Goal: Transaction & Acquisition: Purchase product/service

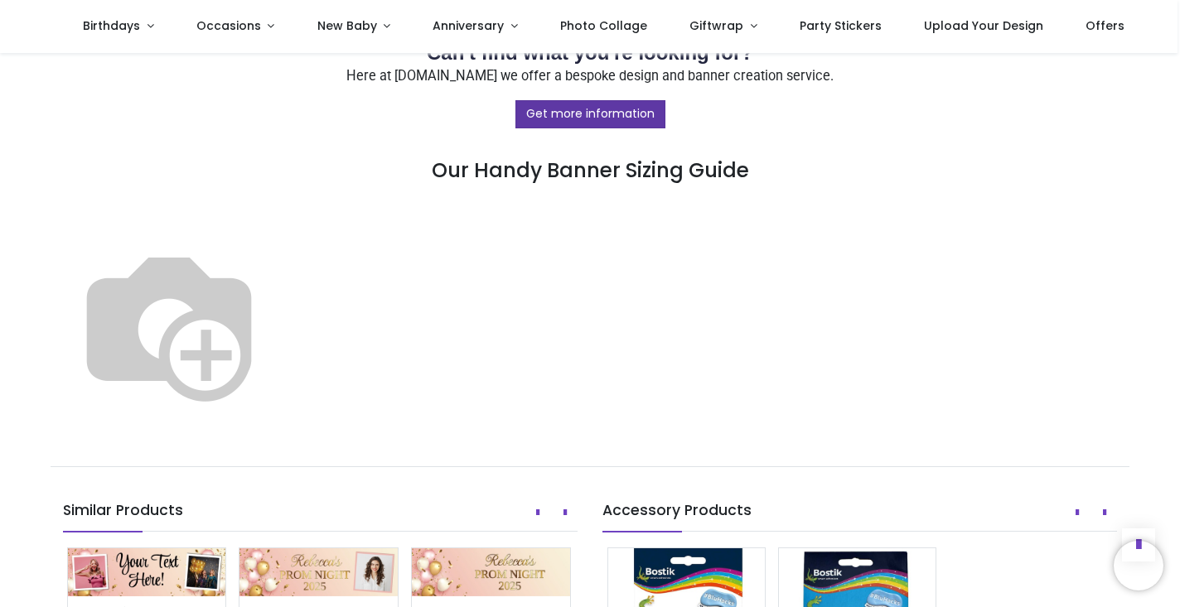
scroll to position [892, 0]
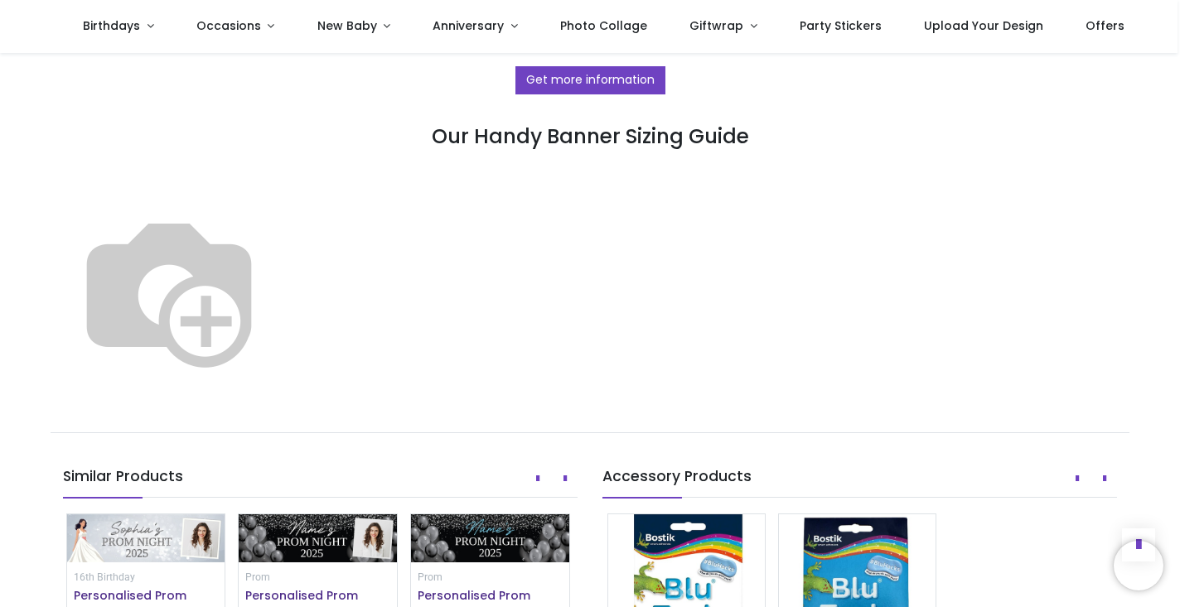
click at [275, 226] on img at bounding box center [169, 290] width 212 height 212
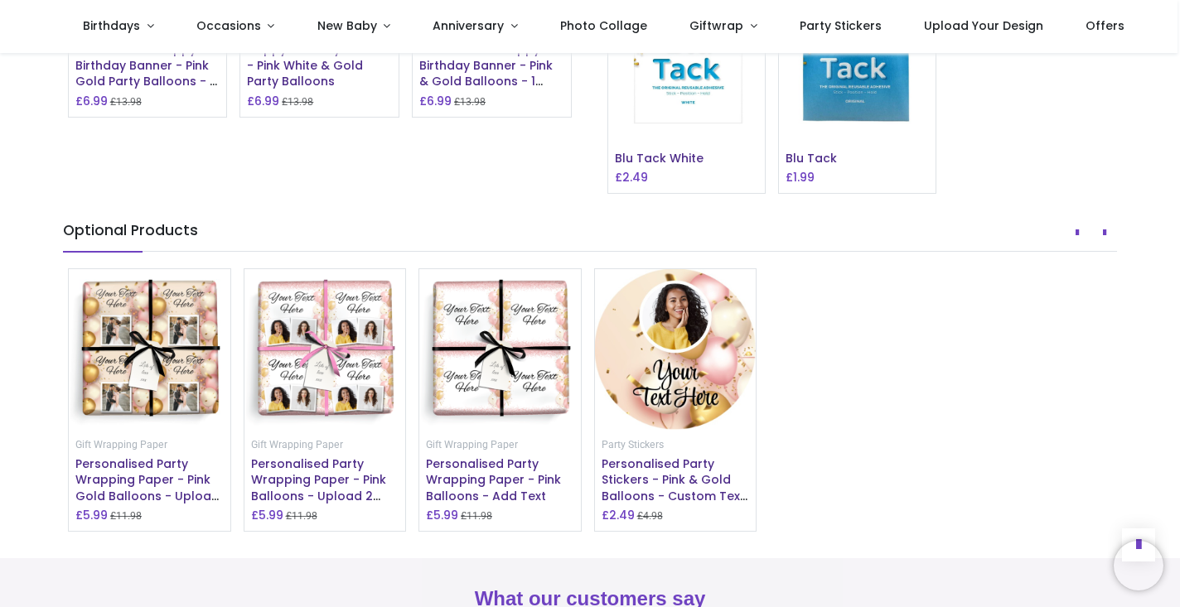
scroll to position [1442, 0]
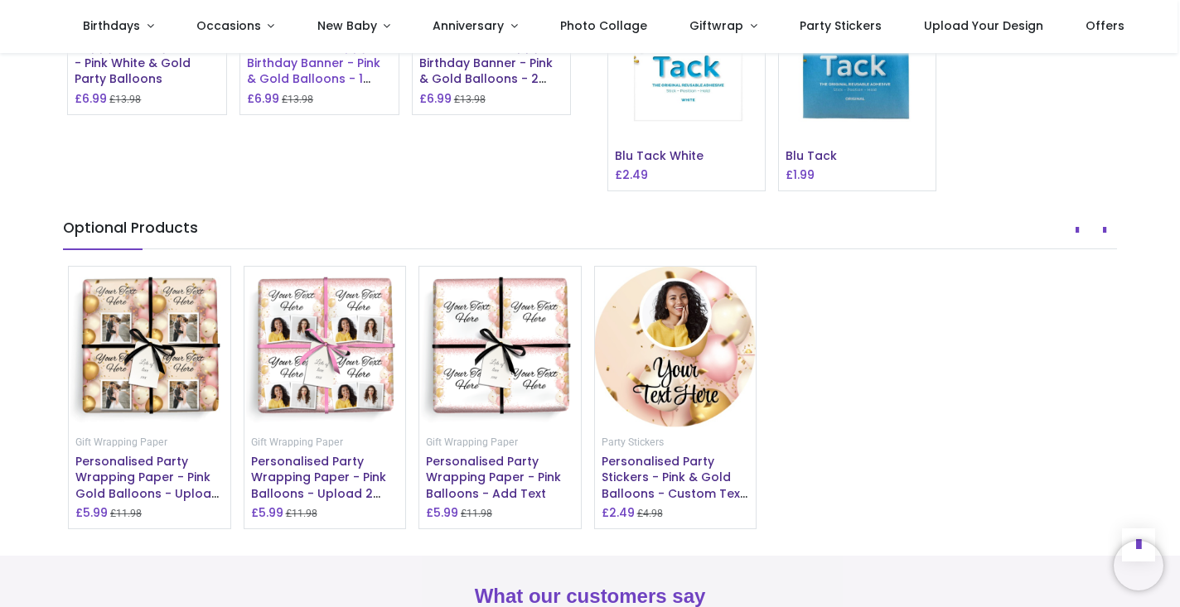
click at [353, 104] on span "Personalised Happy Birthday Banner - Pink & Gold Balloons - 1 Photo Upload" at bounding box center [313, 70] width 133 height 65
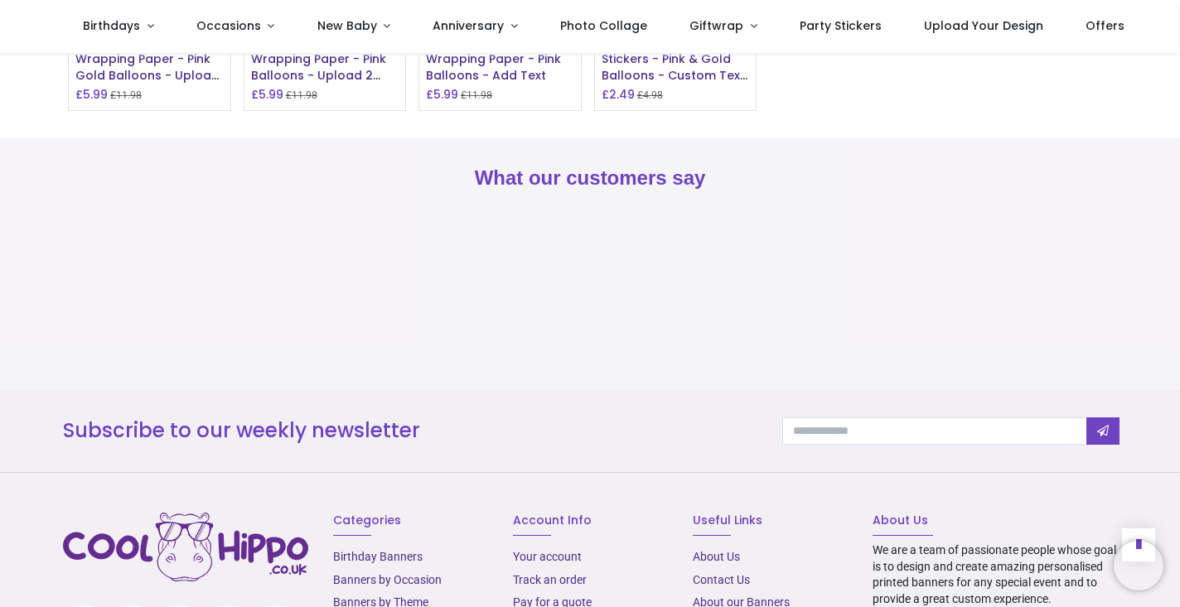
scroll to position [1867, 0]
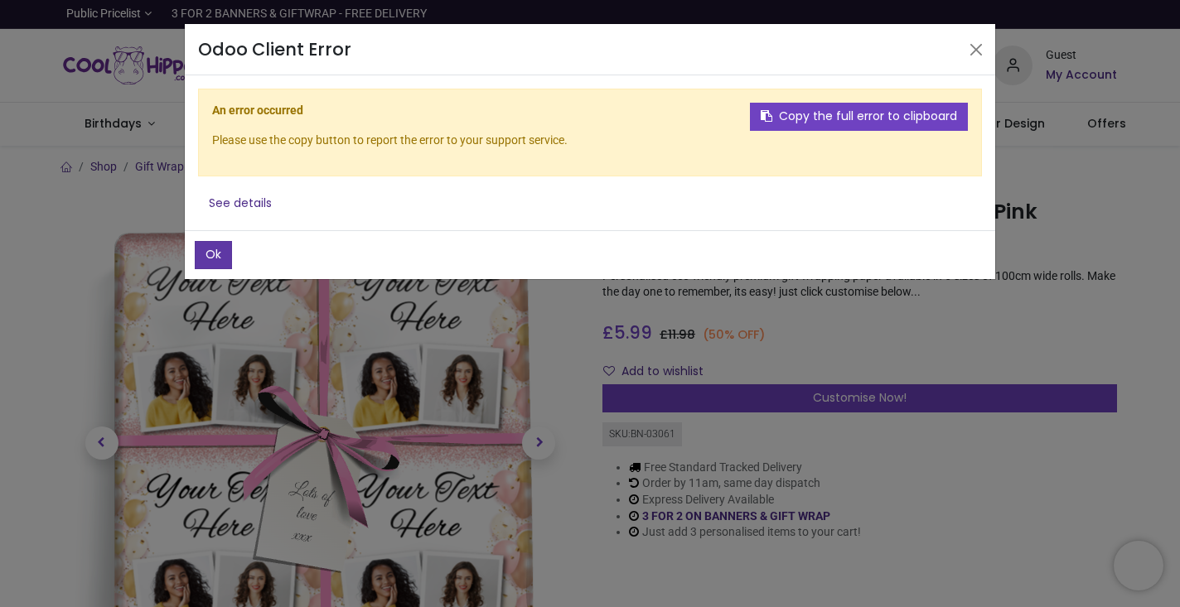
click at [220, 258] on button "Ok" at bounding box center [213, 255] width 37 height 28
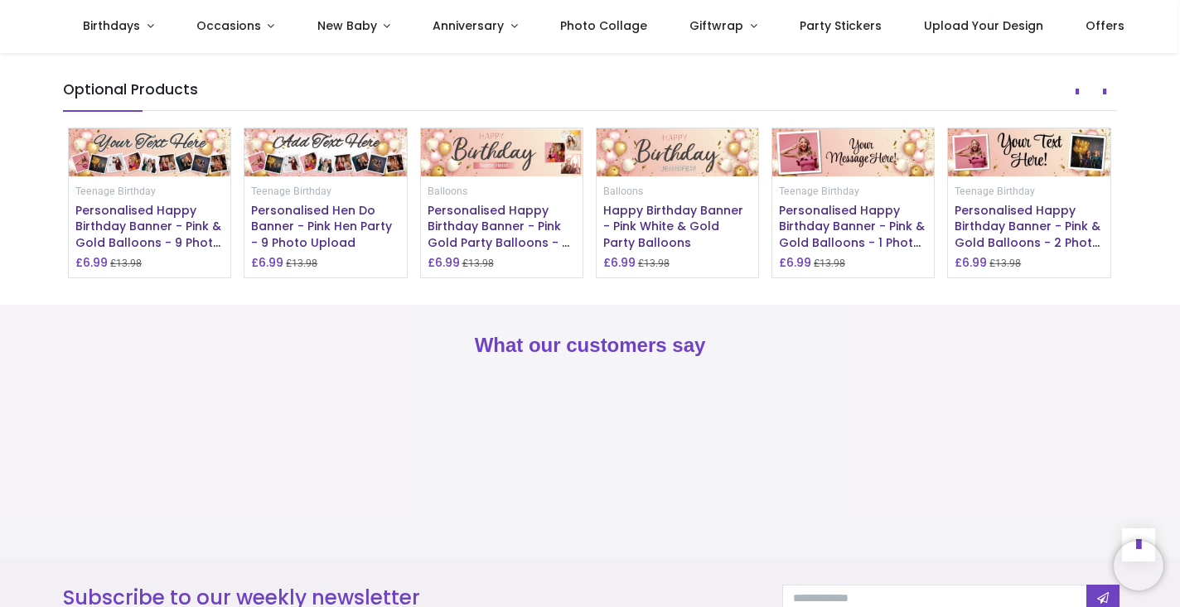
scroll to position [1304, 0]
click at [522, 283] on span "Personalised Happy Birthday Banner - Pink Gold Party Balloons - 3 Photo Upload …" at bounding box center [500, 241] width 147 height 81
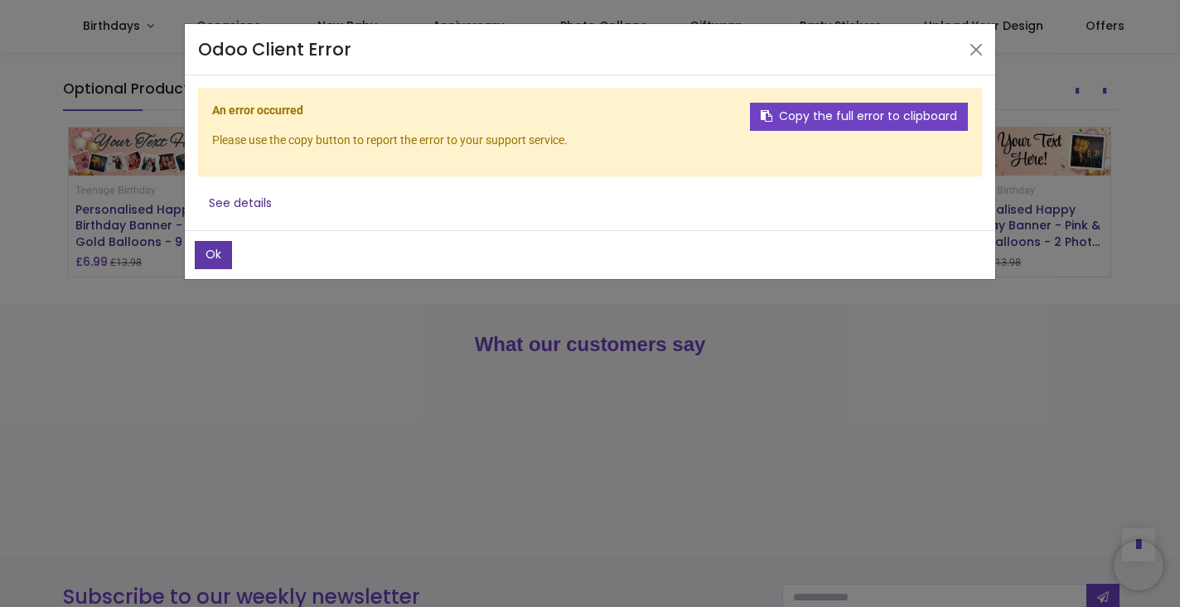
click at [223, 246] on button "Ok" at bounding box center [213, 255] width 37 height 28
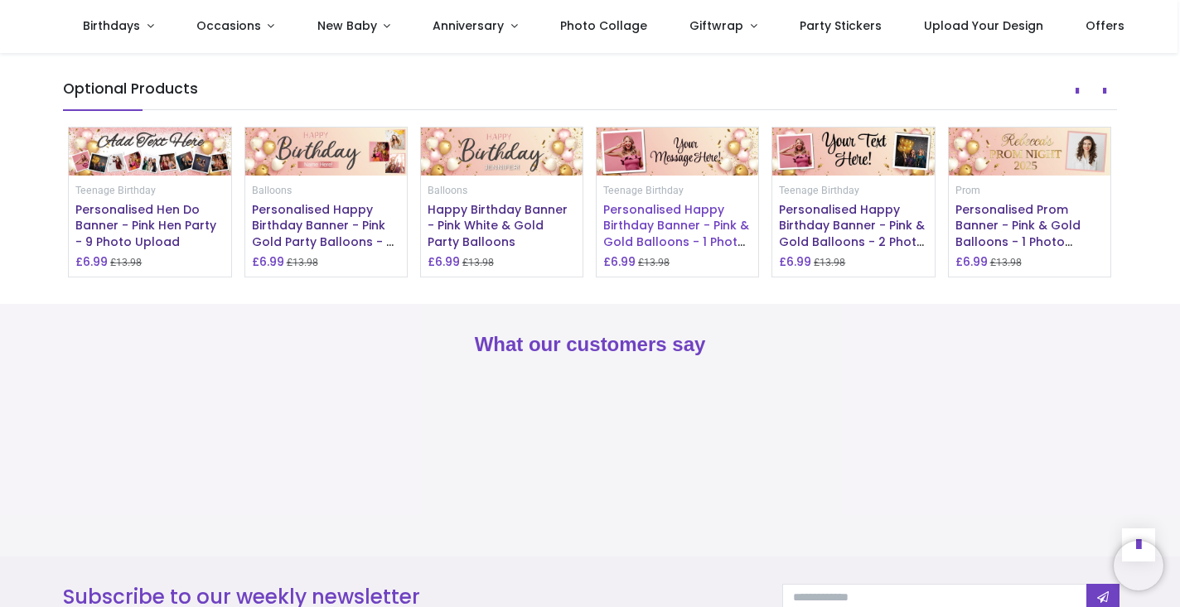
click at [651, 267] on span "Personalised Happy Birthday Banner - Pink & Gold Balloons - 1 Photo Upload" at bounding box center [676, 233] width 146 height 65
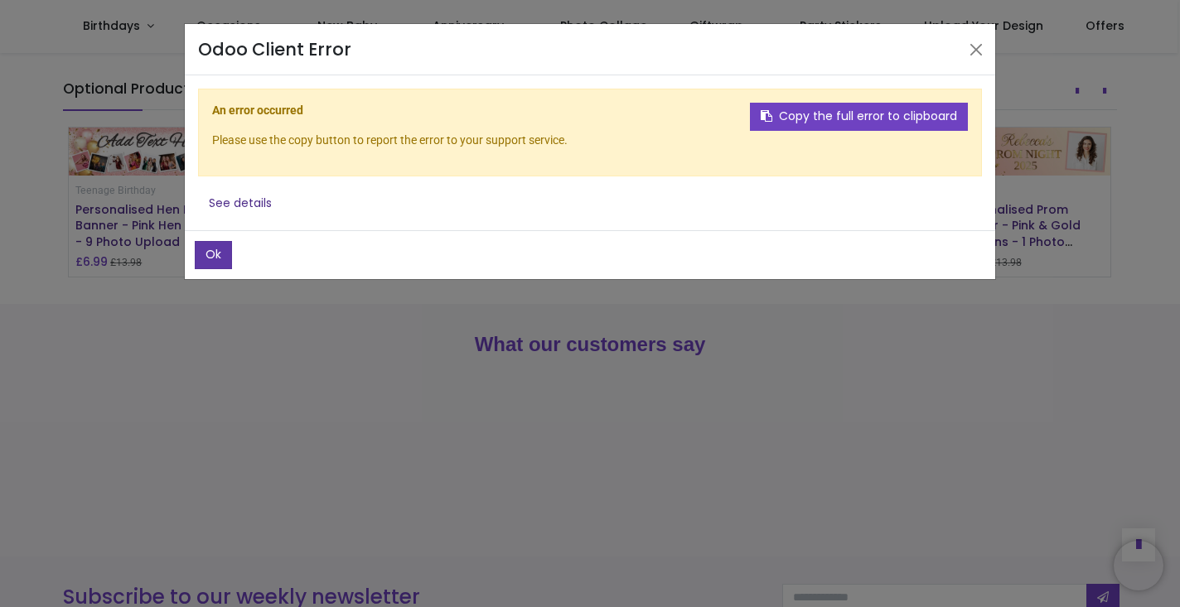
click at [214, 258] on button "Ok" at bounding box center [213, 255] width 37 height 28
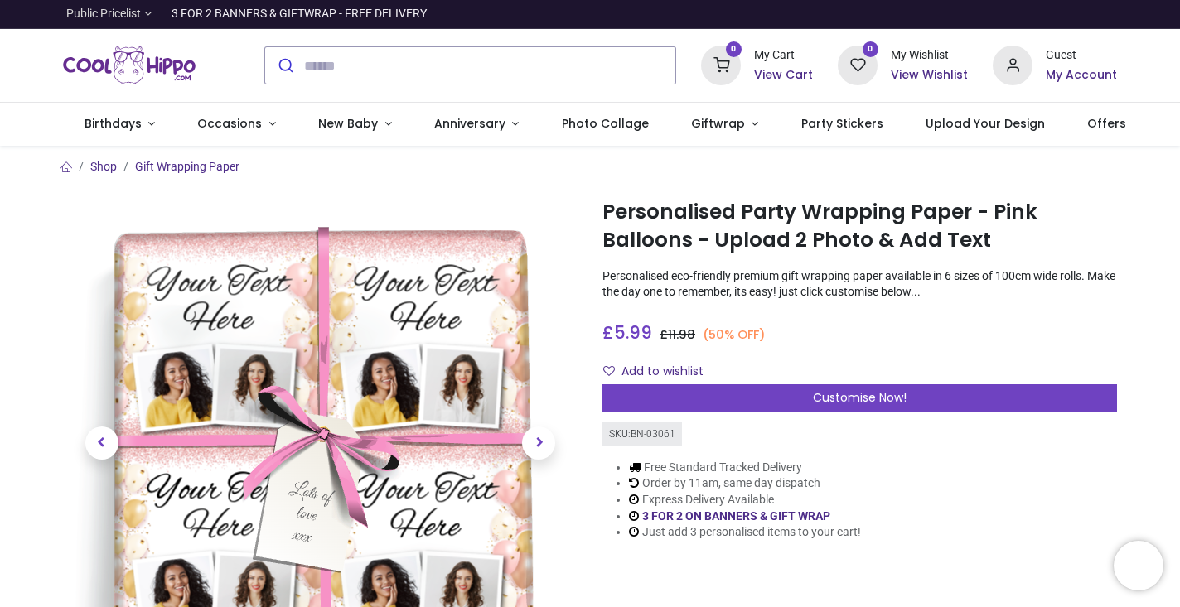
scroll to position [0, 0]
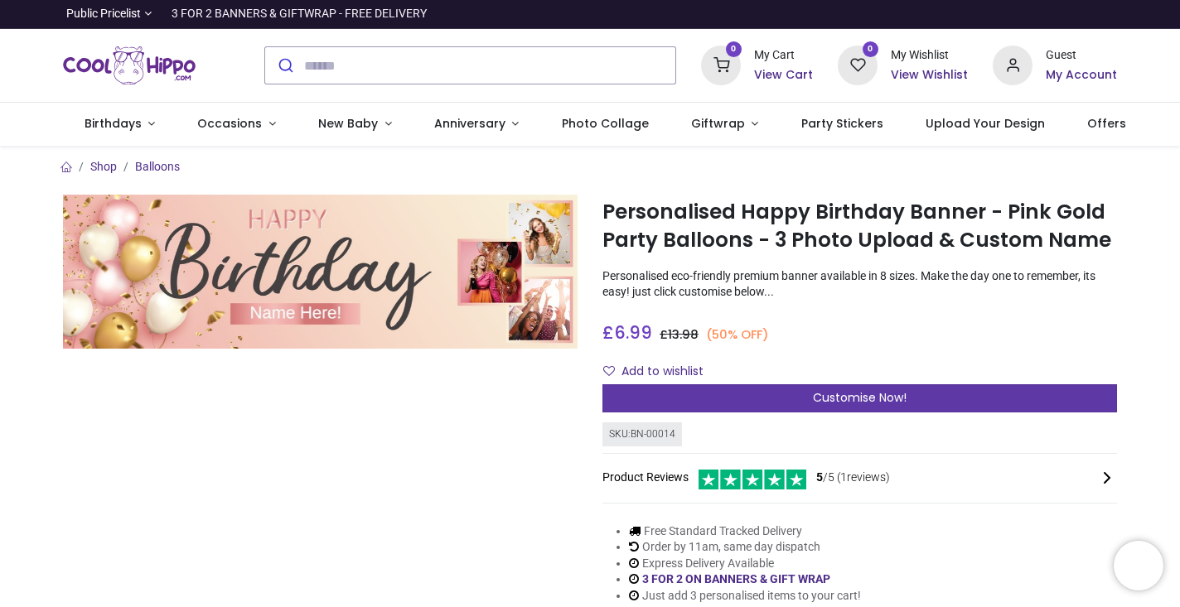
click at [828, 400] on span "Customise Now!" at bounding box center [860, 397] width 94 height 17
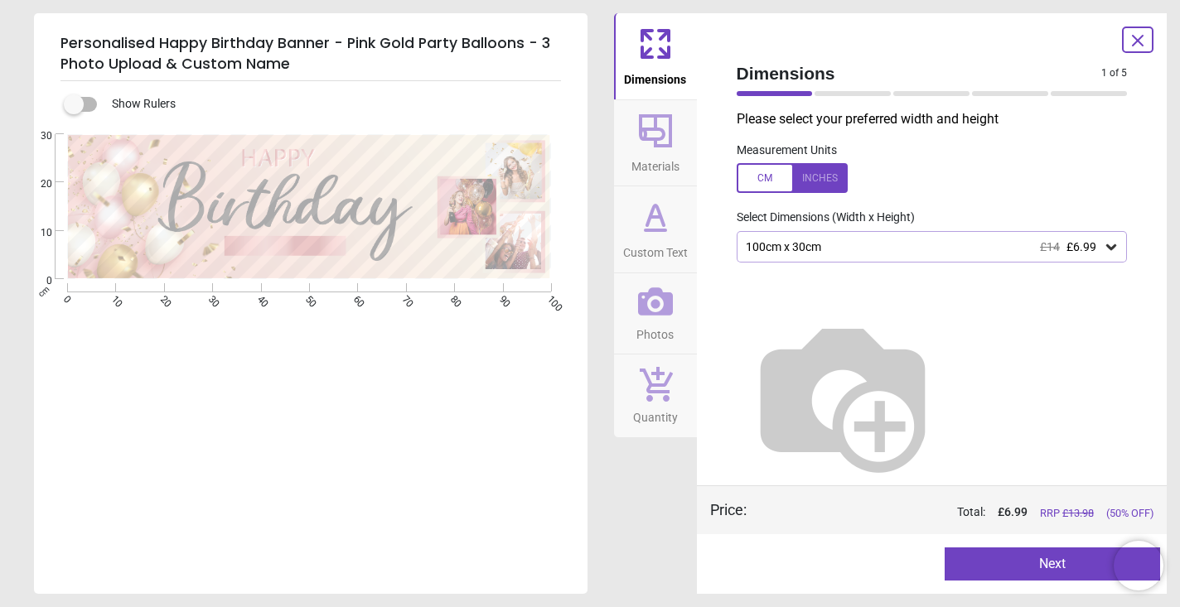
click at [821, 183] on div at bounding box center [792, 178] width 111 height 30
click at [992, 573] on button "Next" at bounding box center [1051, 564] width 215 height 33
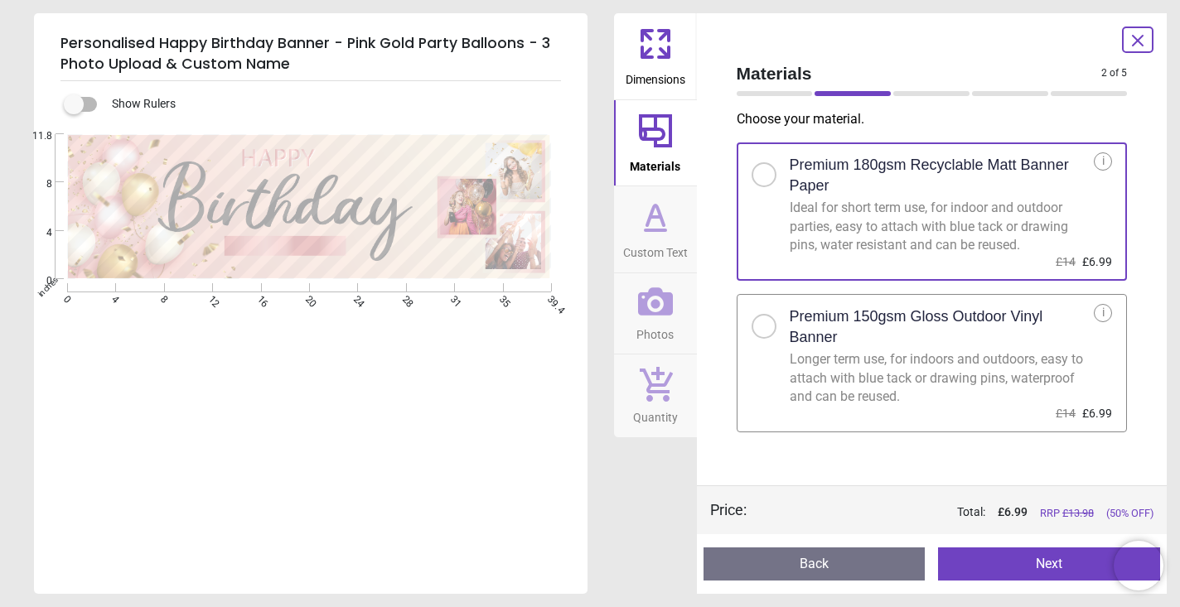
click at [1031, 564] on button "Next" at bounding box center [1049, 564] width 222 height 33
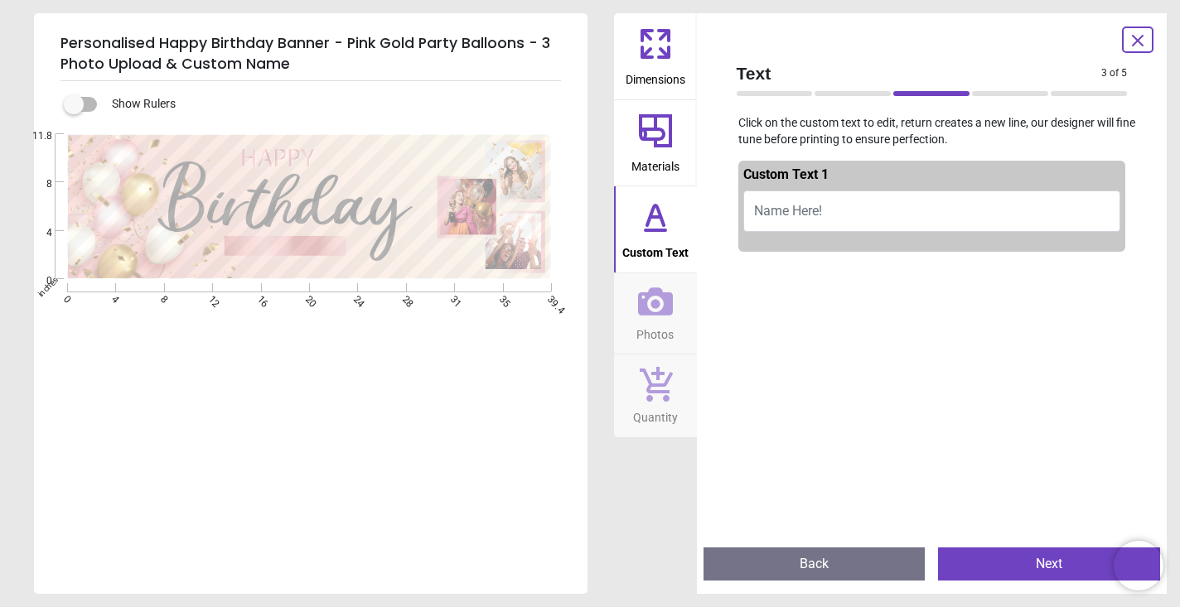
click at [867, 200] on button "Name Here!" at bounding box center [932, 211] width 378 height 41
type textarea "**********"
click at [996, 568] on button "Next" at bounding box center [1049, 564] width 222 height 33
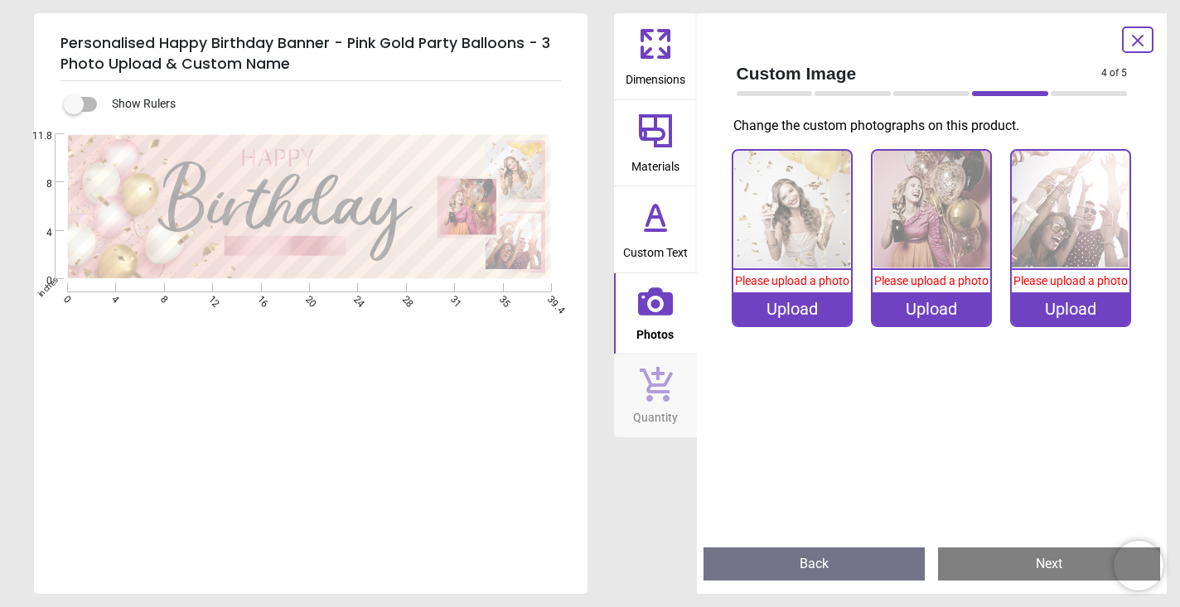
click at [809, 326] on div "Upload" at bounding box center [792, 308] width 118 height 33
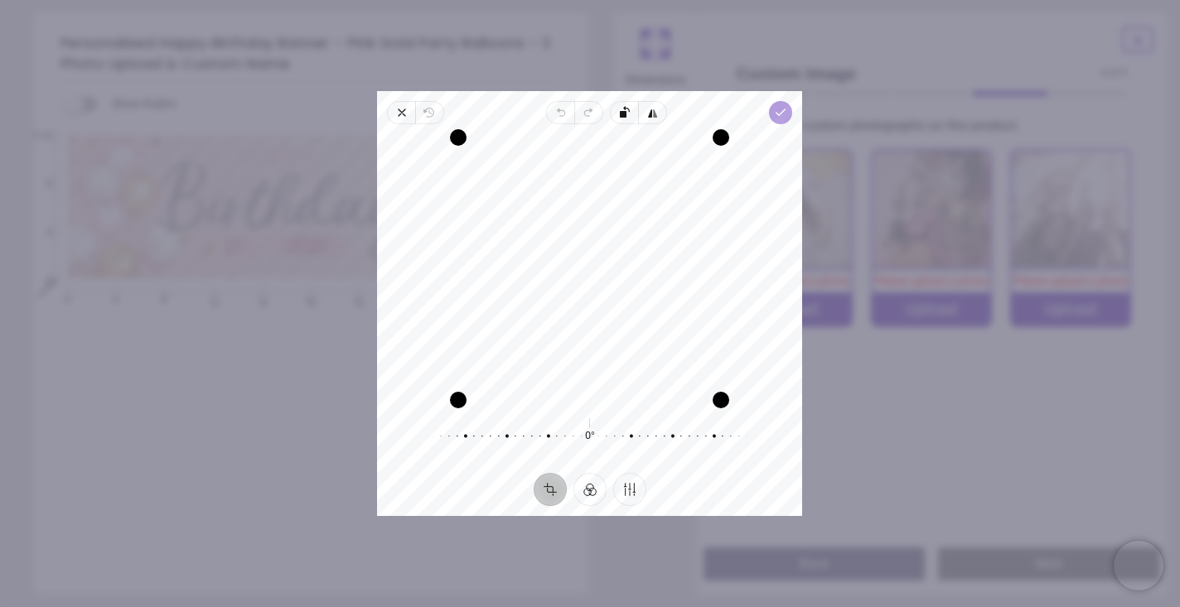
click at [789, 111] on span "Done" at bounding box center [781, 112] width 23 height 23
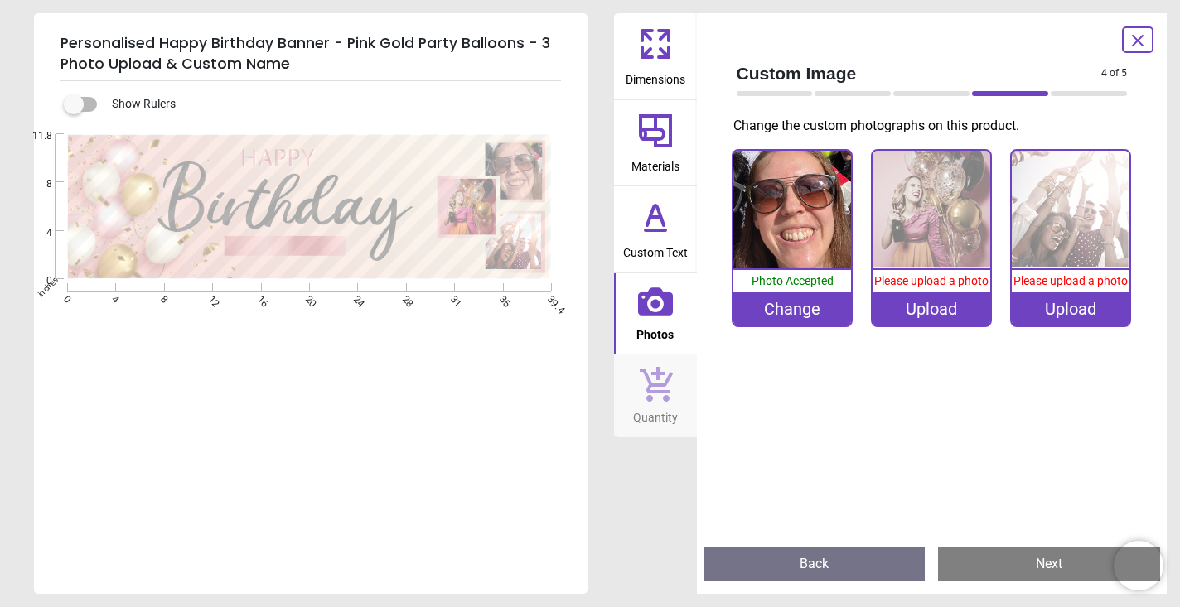
click at [921, 314] on div "Upload" at bounding box center [931, 308] width 118 height 33
click at [1138, 31] on icon at bounding box center [1138, 41] width 20 height 20
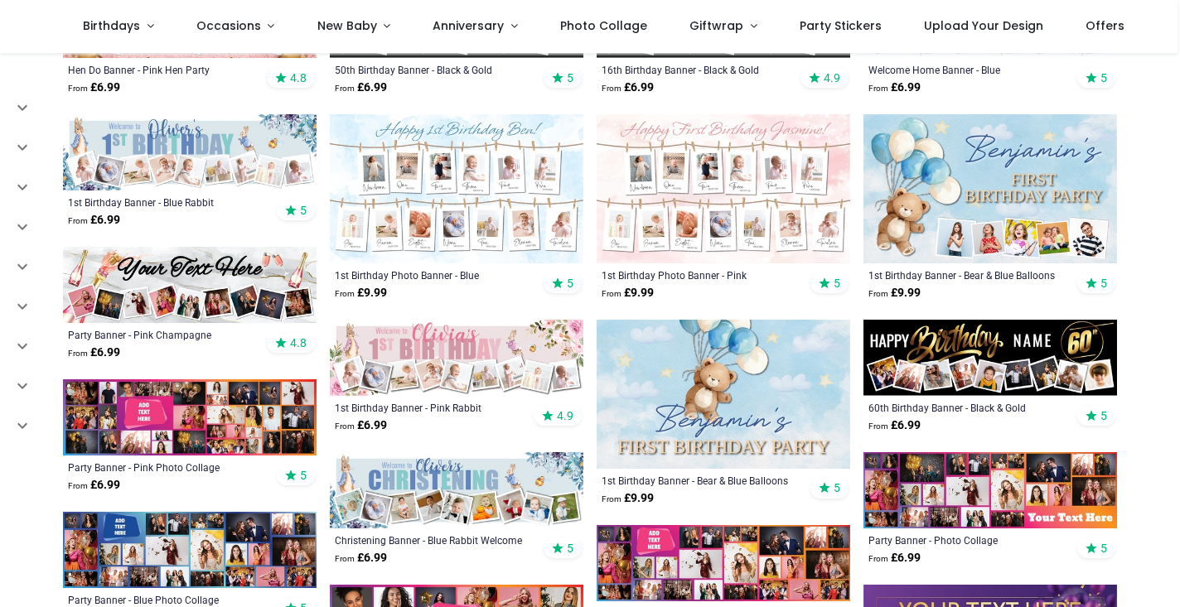
scroll to position [566, 0]
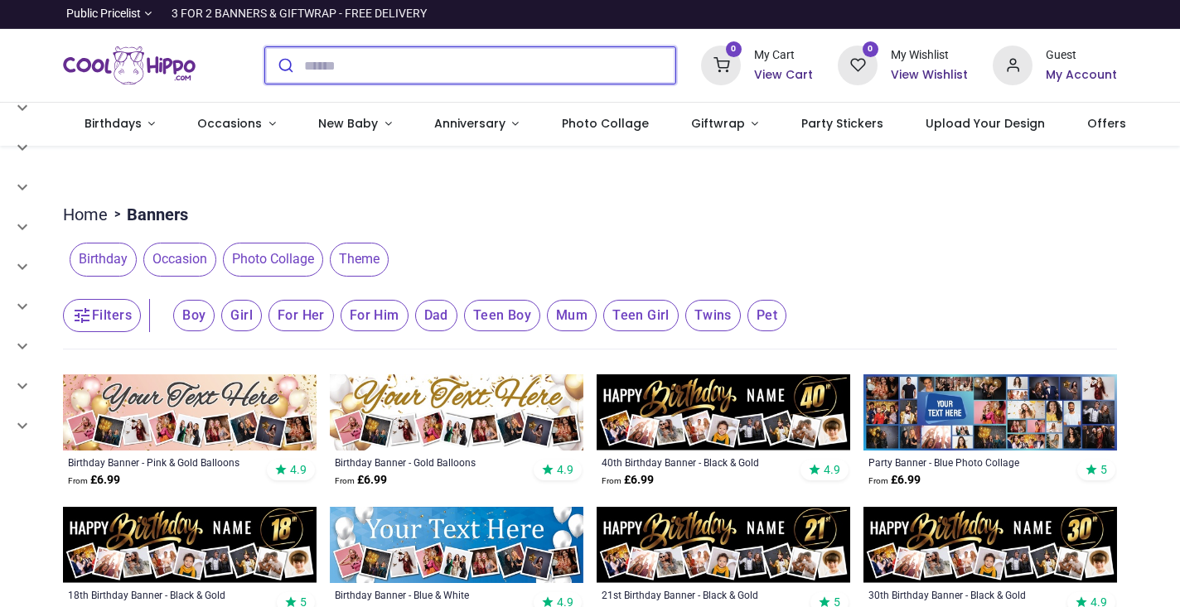
click at [384, 67] on input "search" at bounding box center [489, 65] width 371 height 36
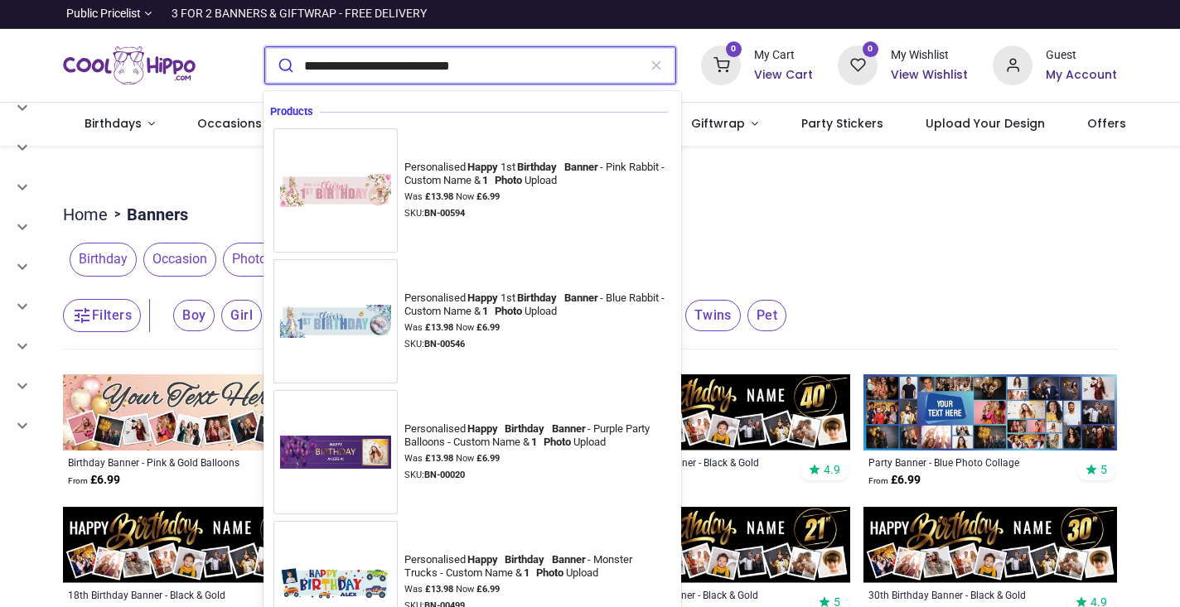
type input "**********"
click at [283, 65] on button "submit" at bounding box center [284, 65] width 39 height 36
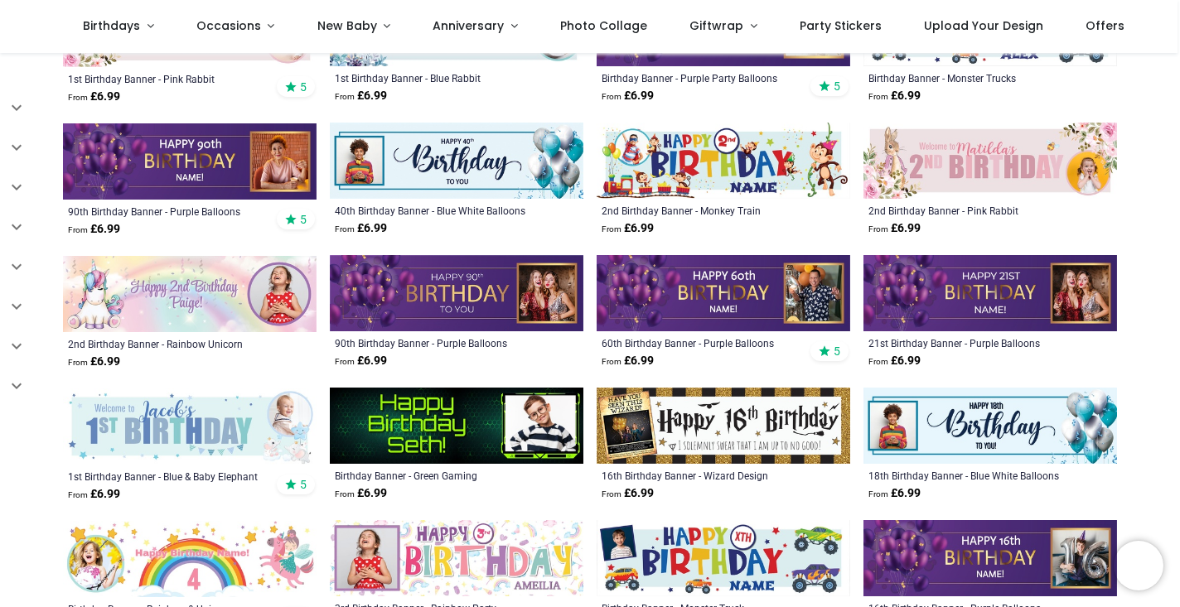
scroll to position [264, 0]
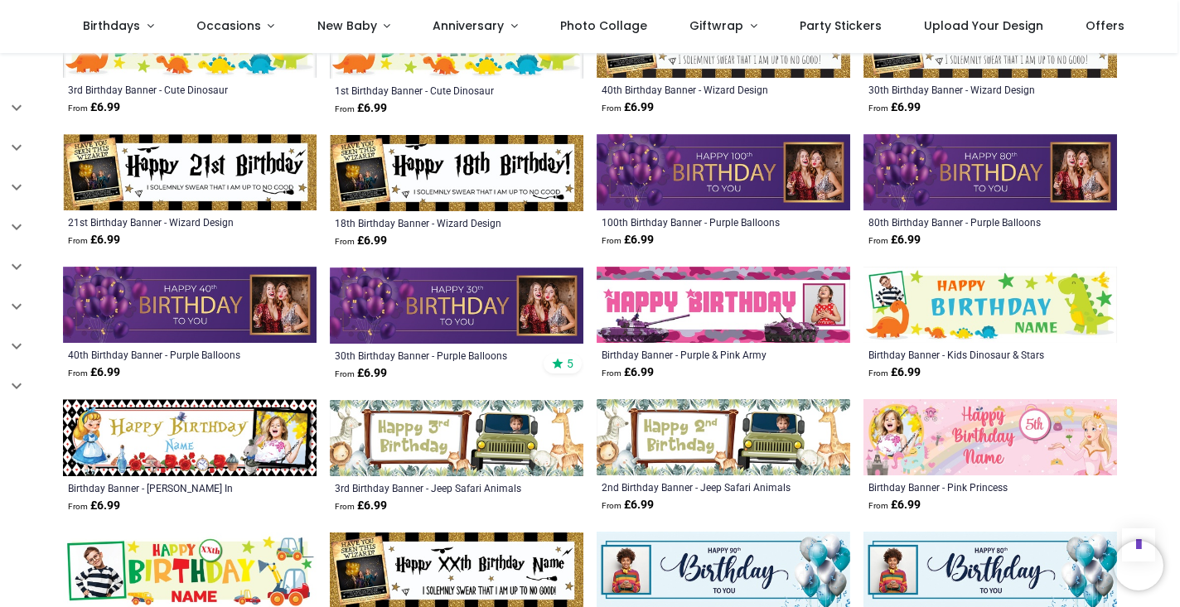
scroll to position [2388, 0]
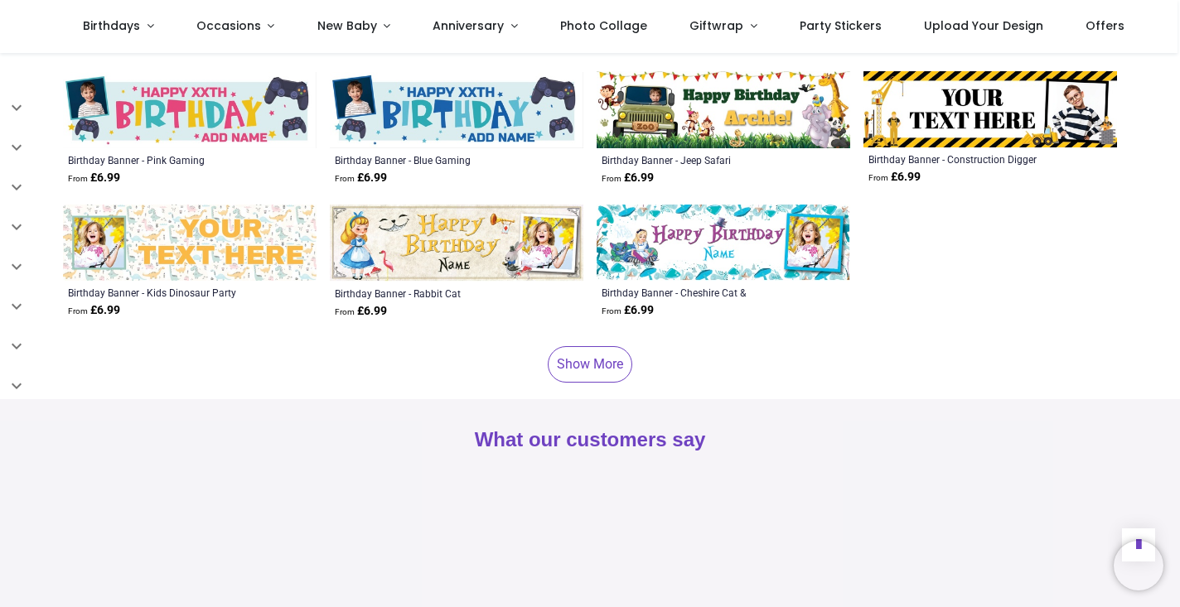
scroll to position [3239, 0]
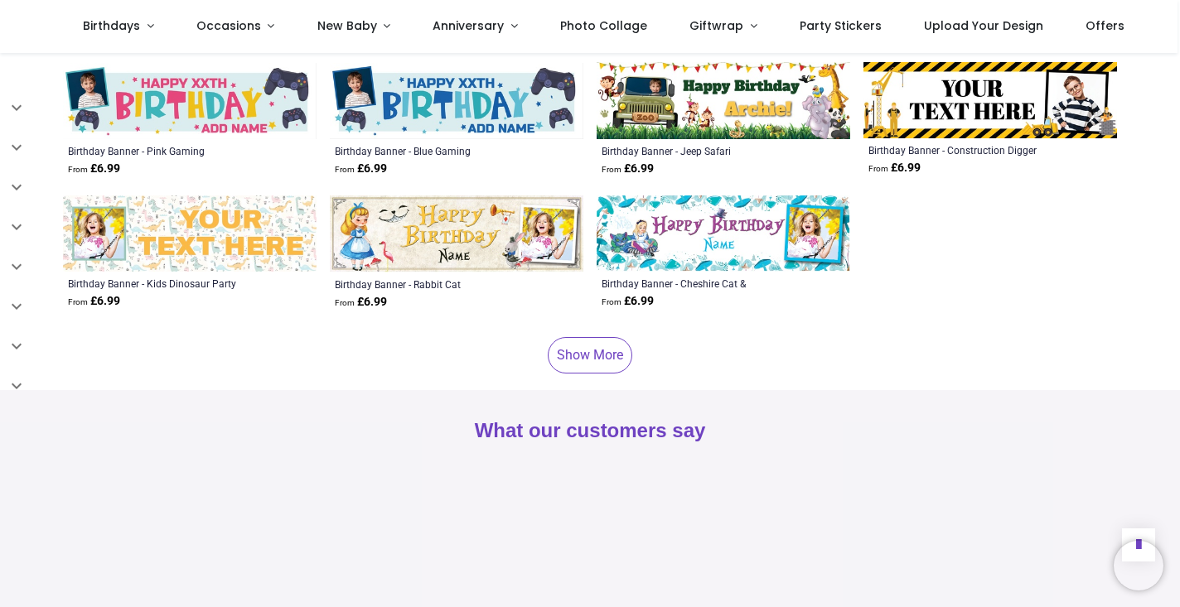
click at [584, 337] on link "Show More" at bounding box center [590, 355] width 85 height 36
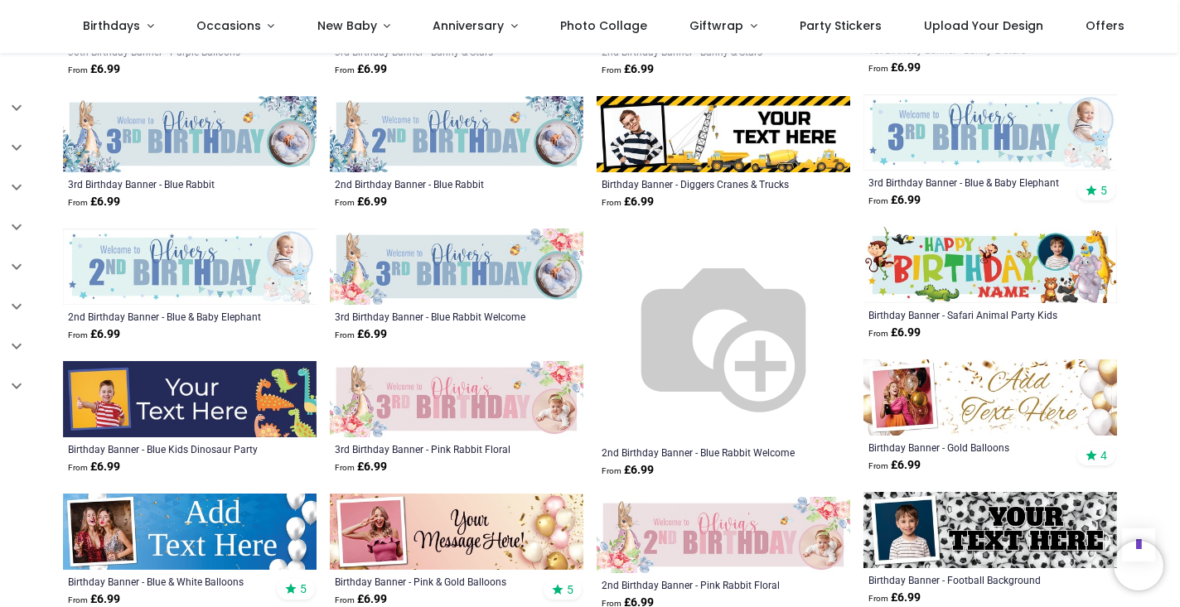
scroll to position [4137, 0]
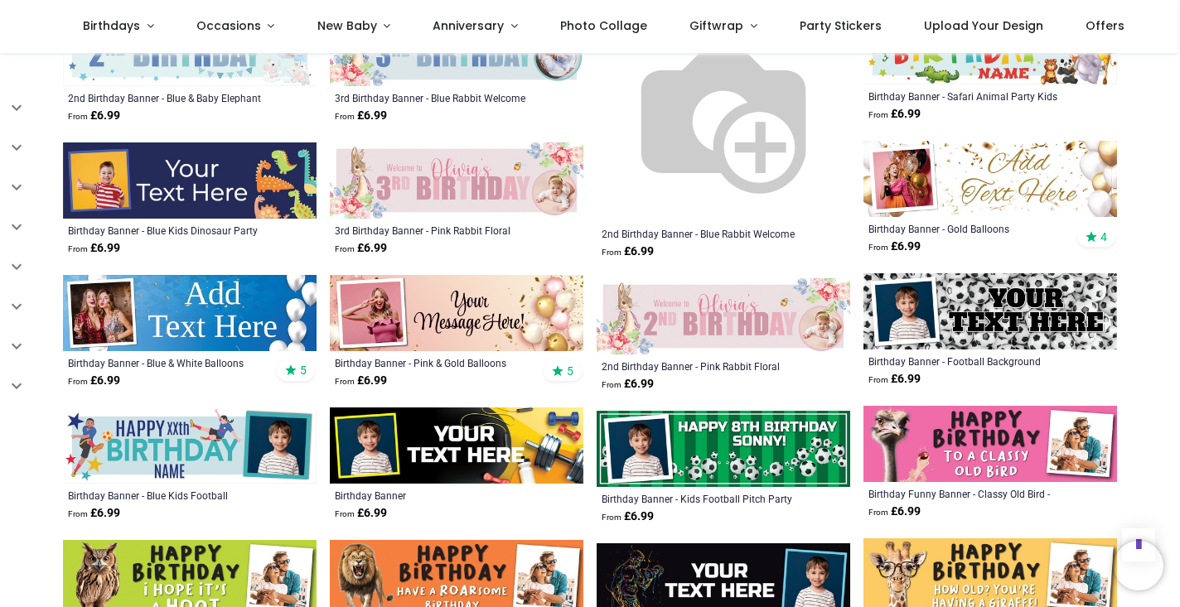
scroll to position [4355, 0]
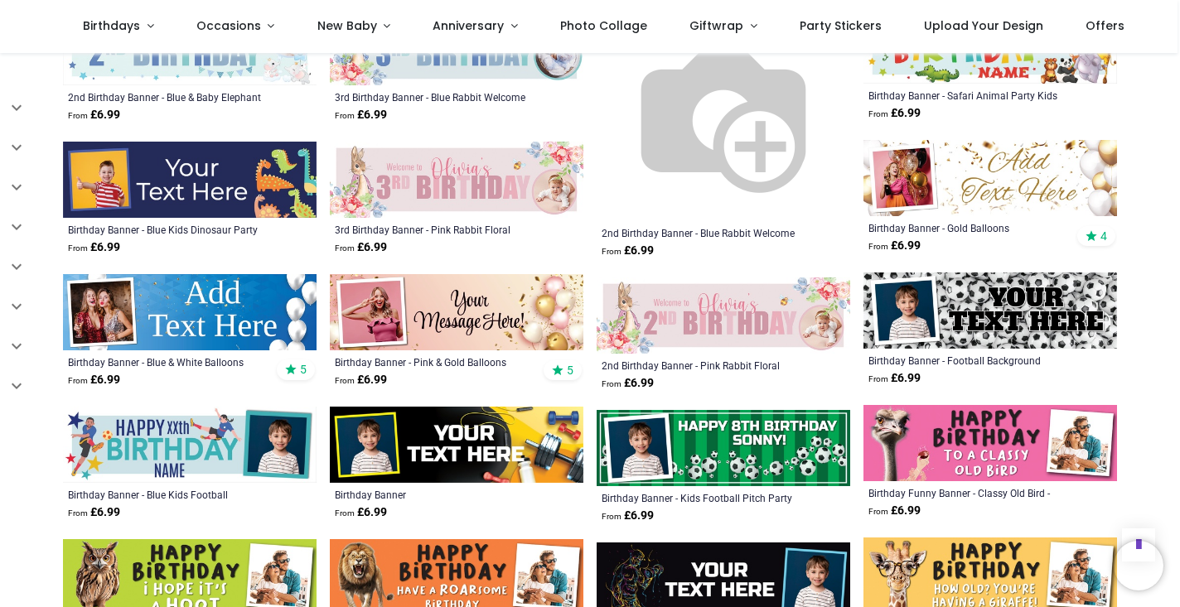
click at [462, 287] on img at bounding box center [457, 312] width 254 height 76
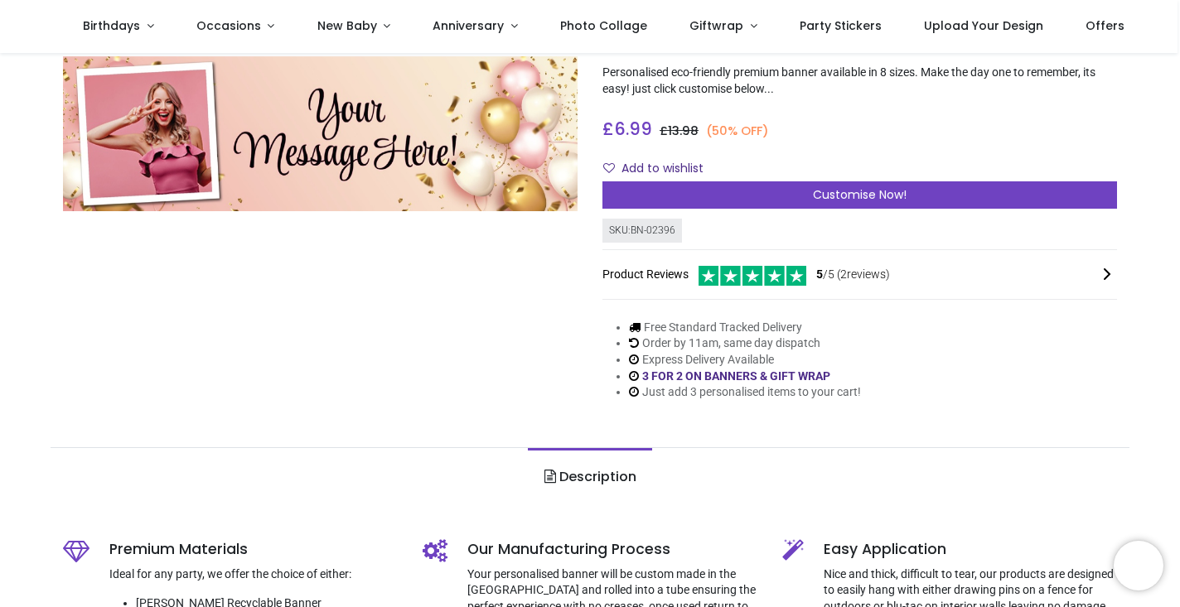
scroll to position [147, 0]
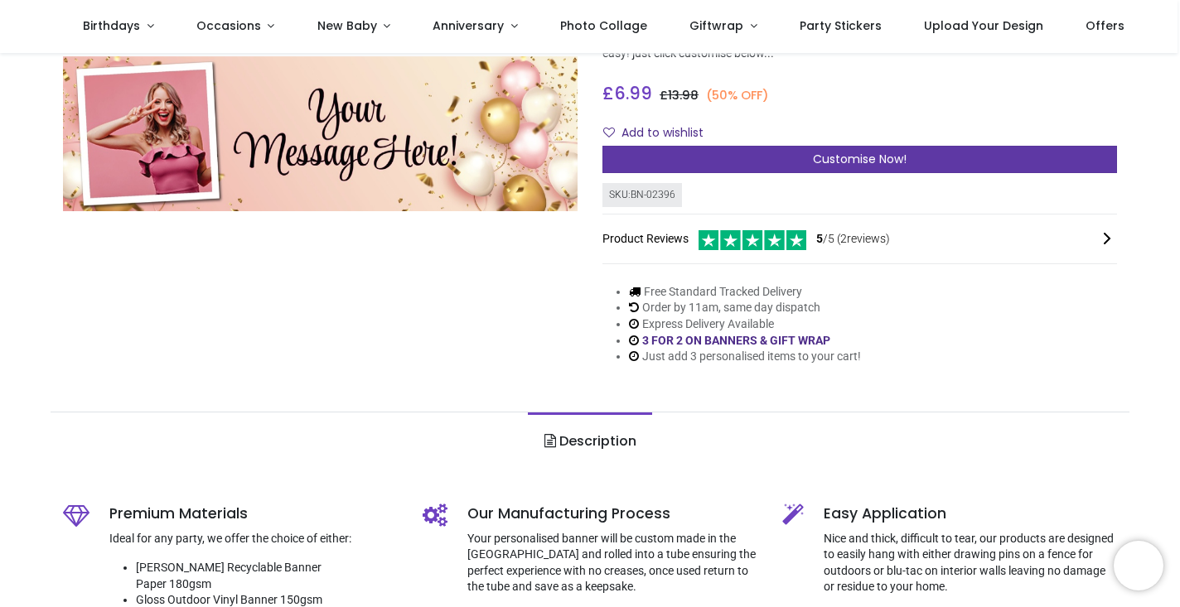
click at [775, 165] on div "Customise Now!" at bounding box center [859, 160] width 514 height 28
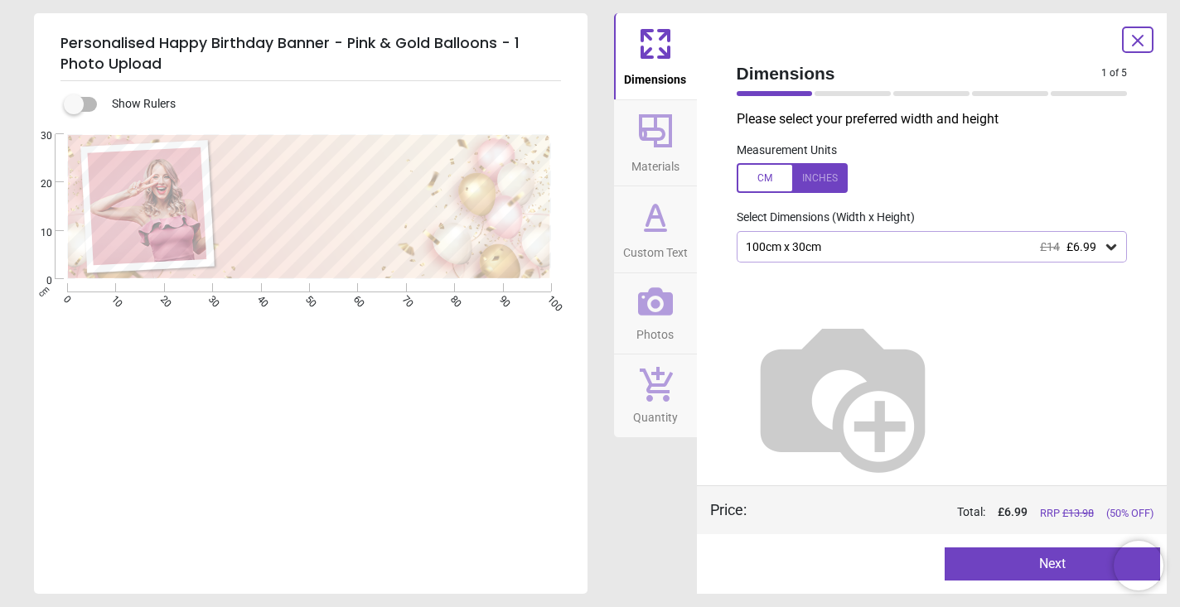
click at [810, 179] on div at bounding box center [792, 178] width 111 height 30
click at [1024, 551] on button "Next" at bounding box center [1051, 564] width 215 height 33
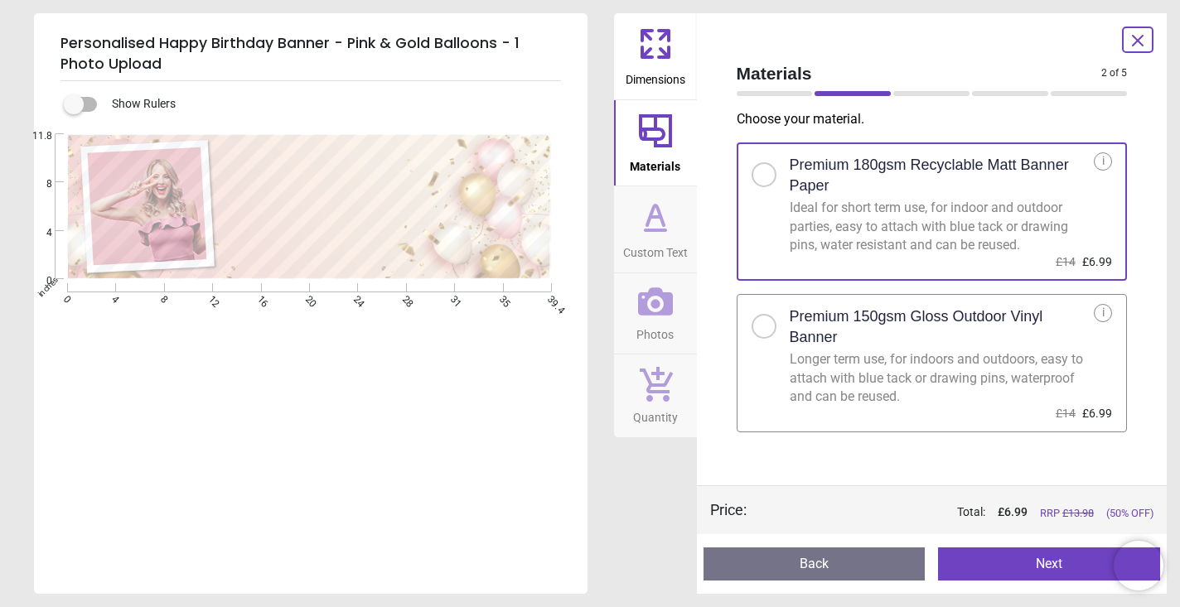
click at [1026, 561] on button "Next" at bounding box center [1049, 564] width 222 height 33
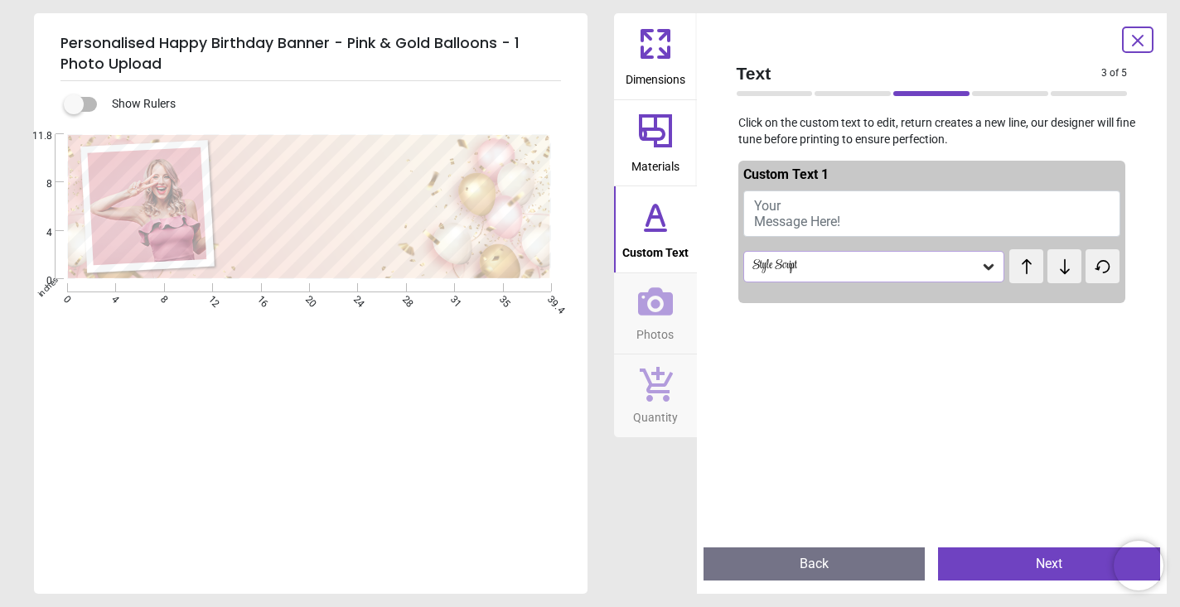
click at [833, 200] on button "Your Message Here!" at bounding box center [932, 214] width 378 height 46
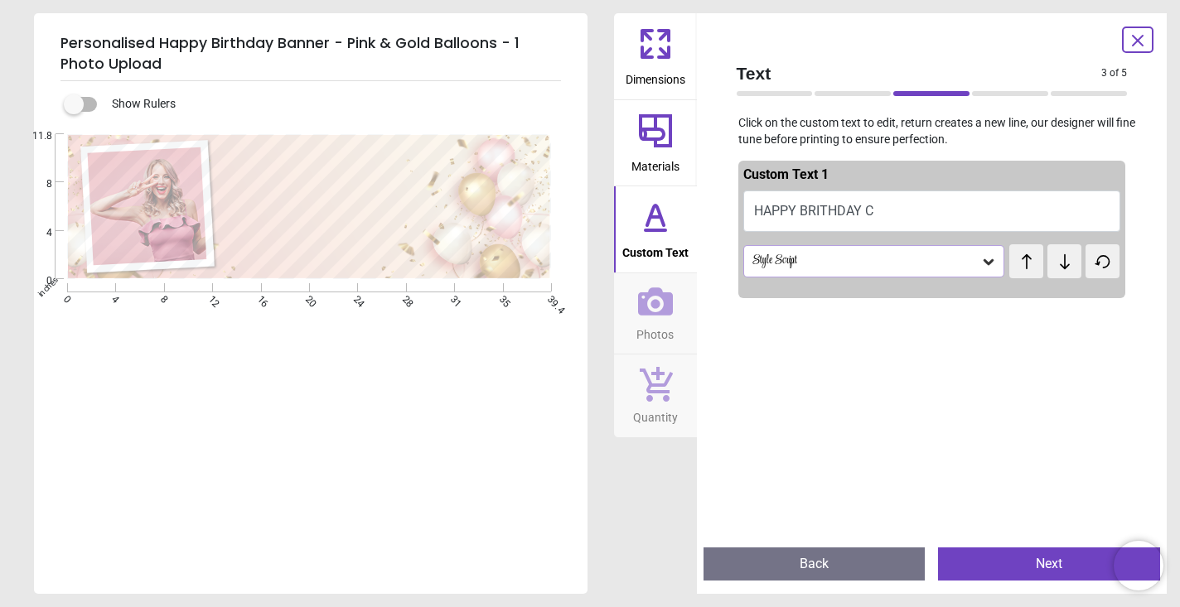
scroll to position [0, 0]
click at [986, 254] on icon at bounding box center [988, 262] width 17 height 17
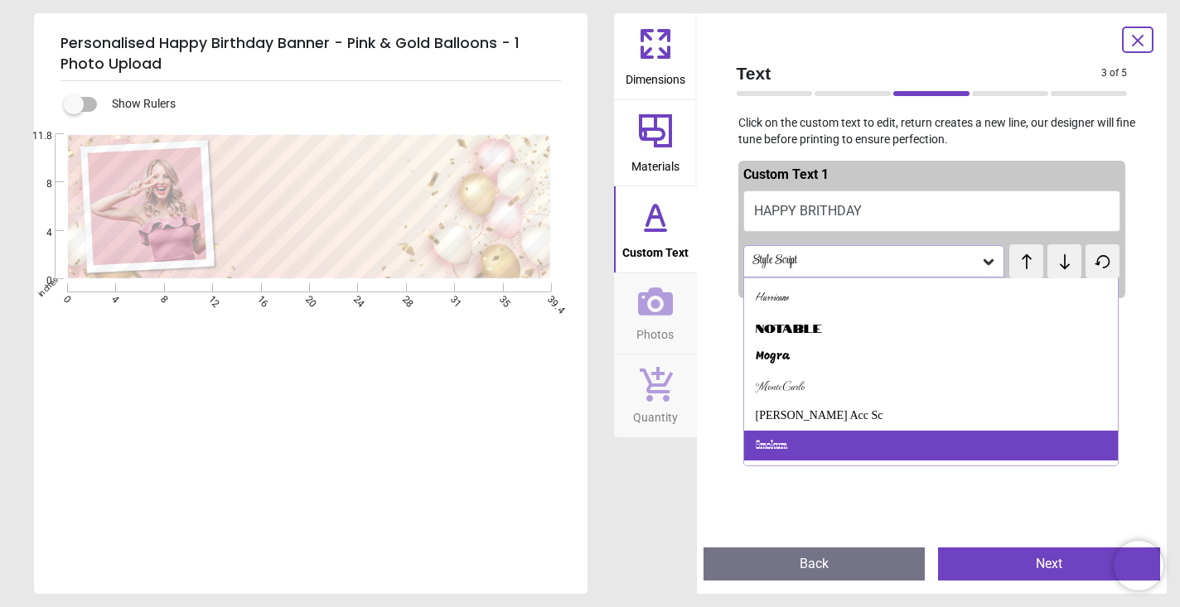
scroll to position [493, 0]
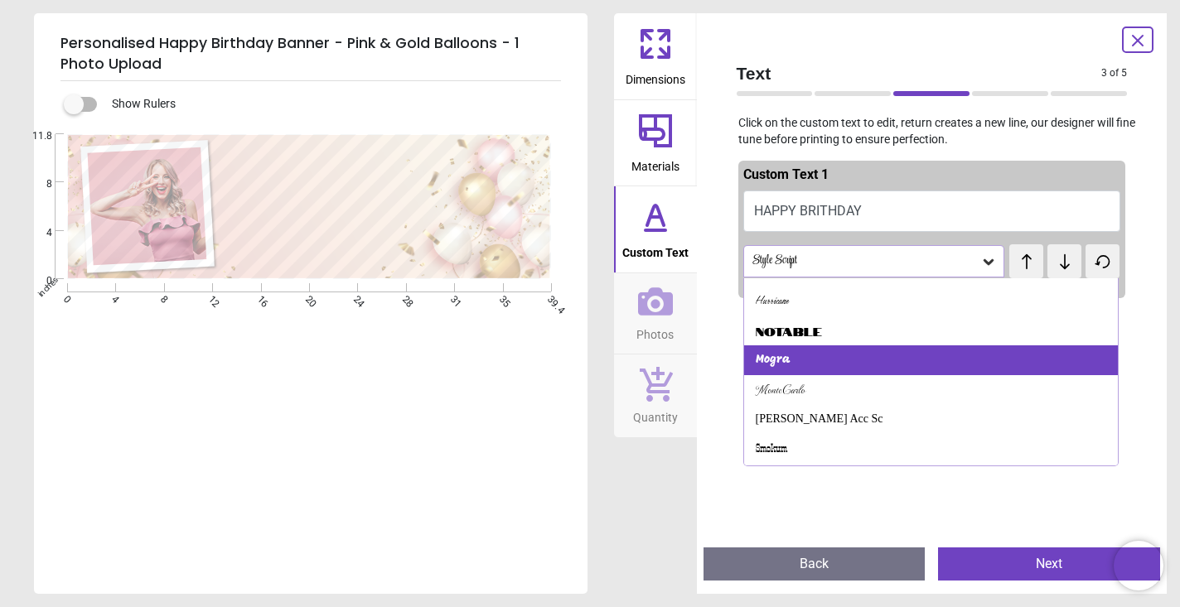
click at [886, 354] on div "Mogra" at bounding box center [931, 360] width 374 height 30
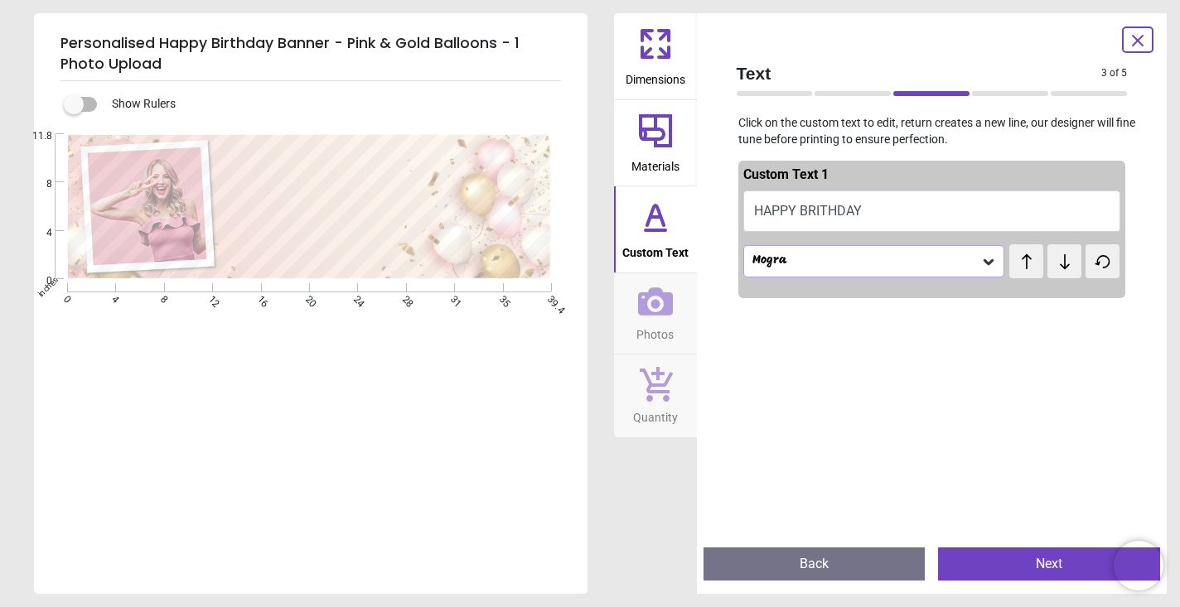
click at [876, 202] on button "HAPPY BRITHDAY" at bounding box center [932, 211] width 378 height 41
click at [866, 204] on button "HAPPY BRITHDAY" at bounding box center [932, 211] width 378 height 41
click at [864, 204] on button "HAPPY BRITHDAY" at bounding box center [932, 211] width 378 height 41
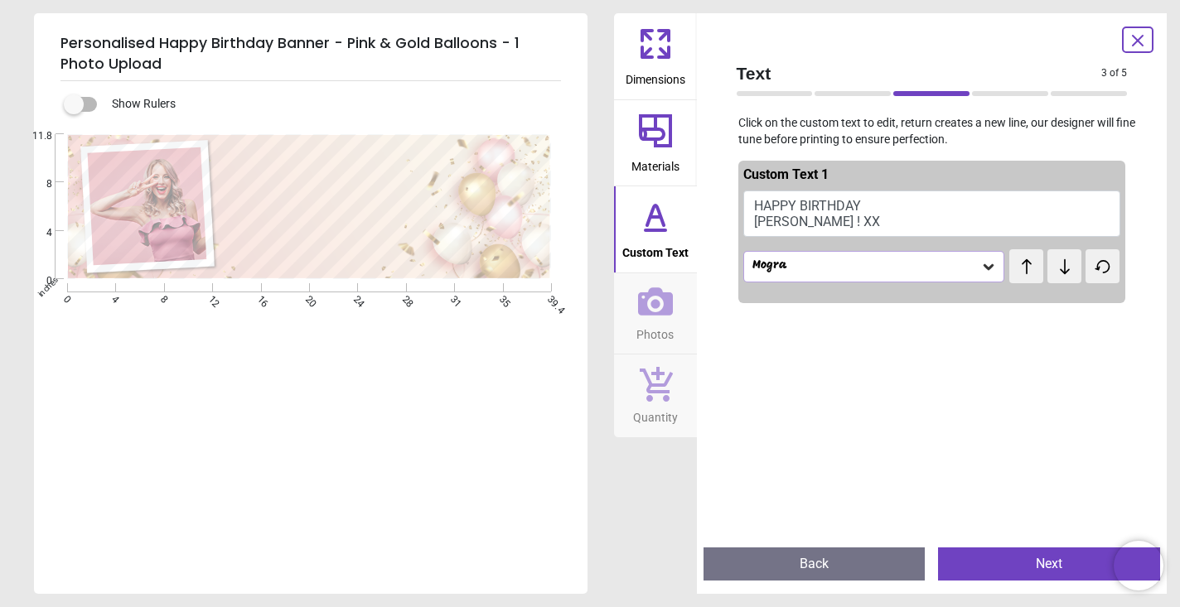
type textarea "**********"
click at [991, 361] on div at bounding box center [932, 613] width 388 height 607
click at [988, 265] on icon at bounding box center [988, 266] width 17 height 17
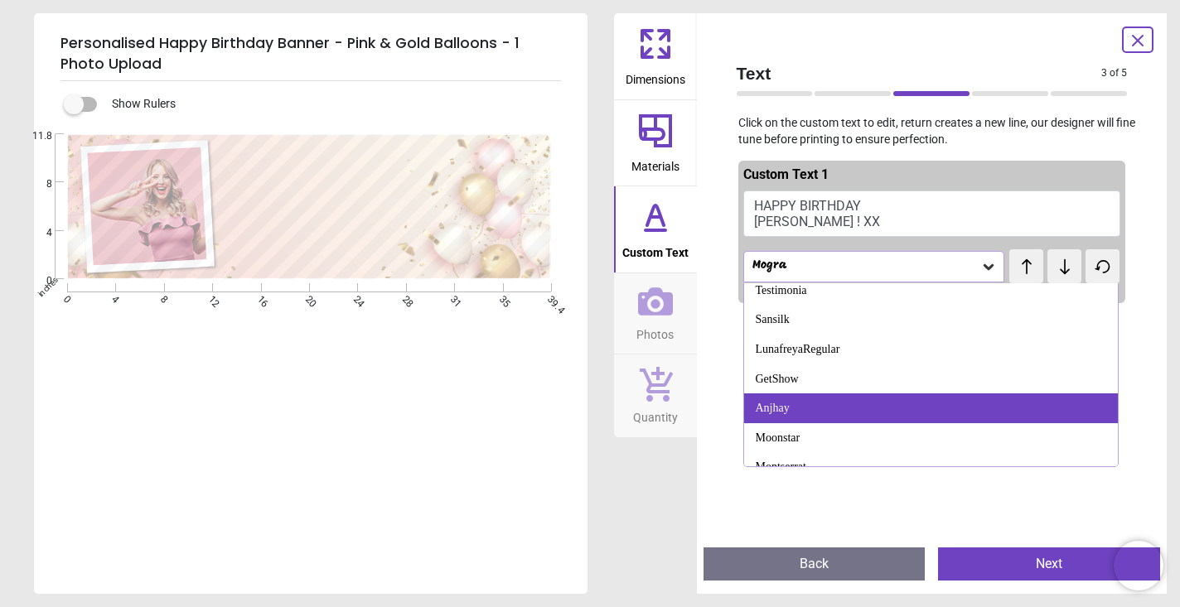
scroll to position [774, 0]
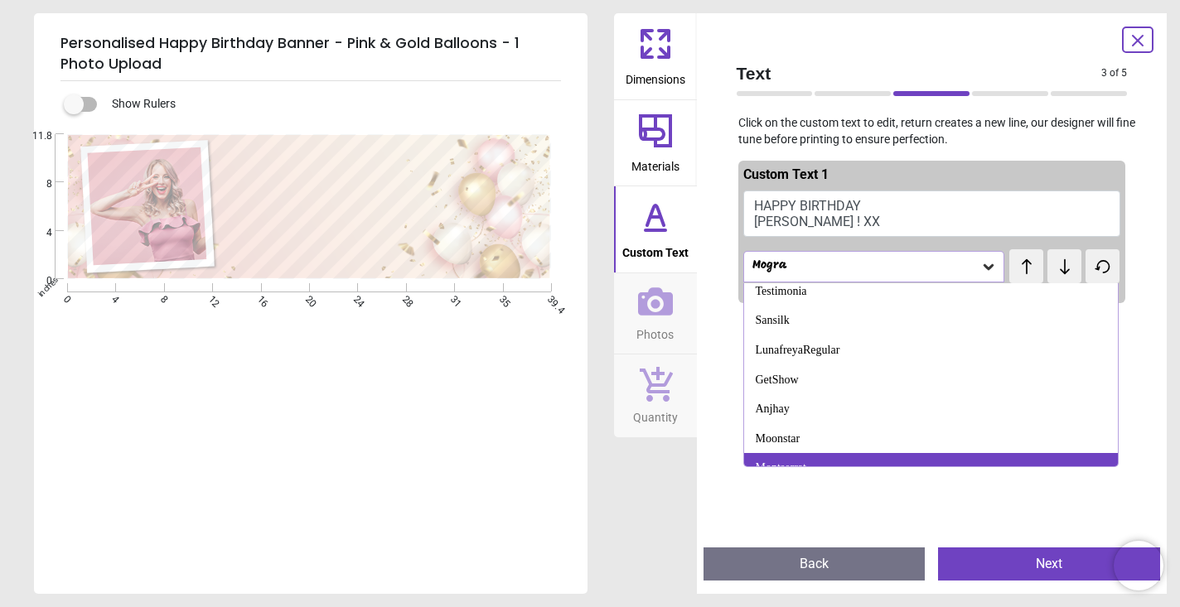
click at [868, 453] on div "Montserrat" at bounding box center [931, 468] width 374 height 30
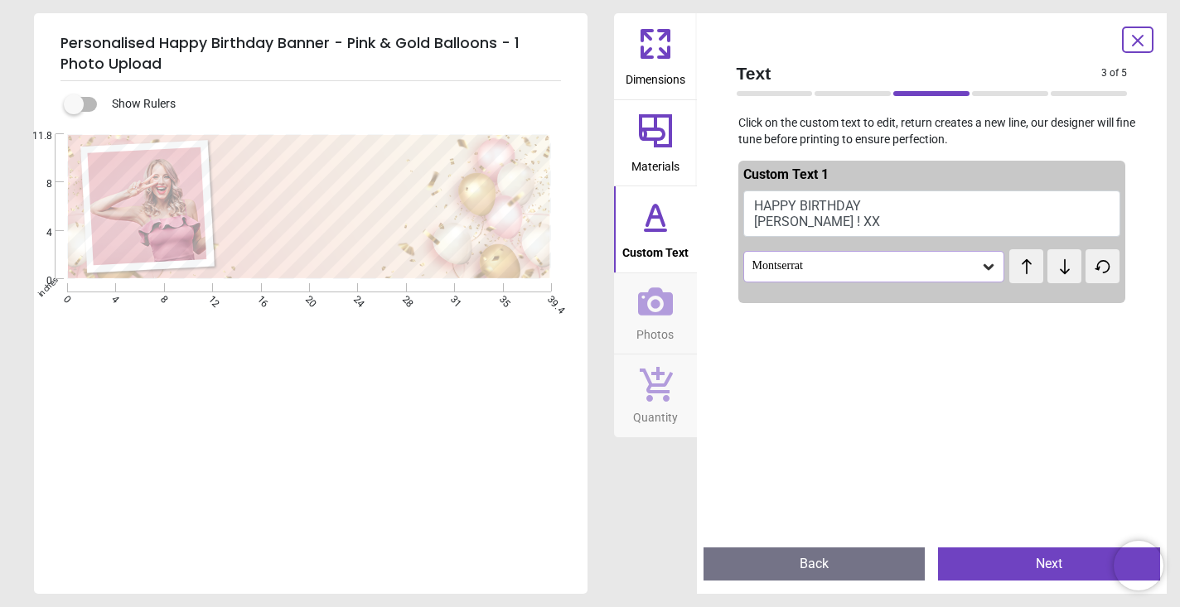
click at [1001, 563] on button "Next" at bounding box center [1049, 564] width 222 height 33
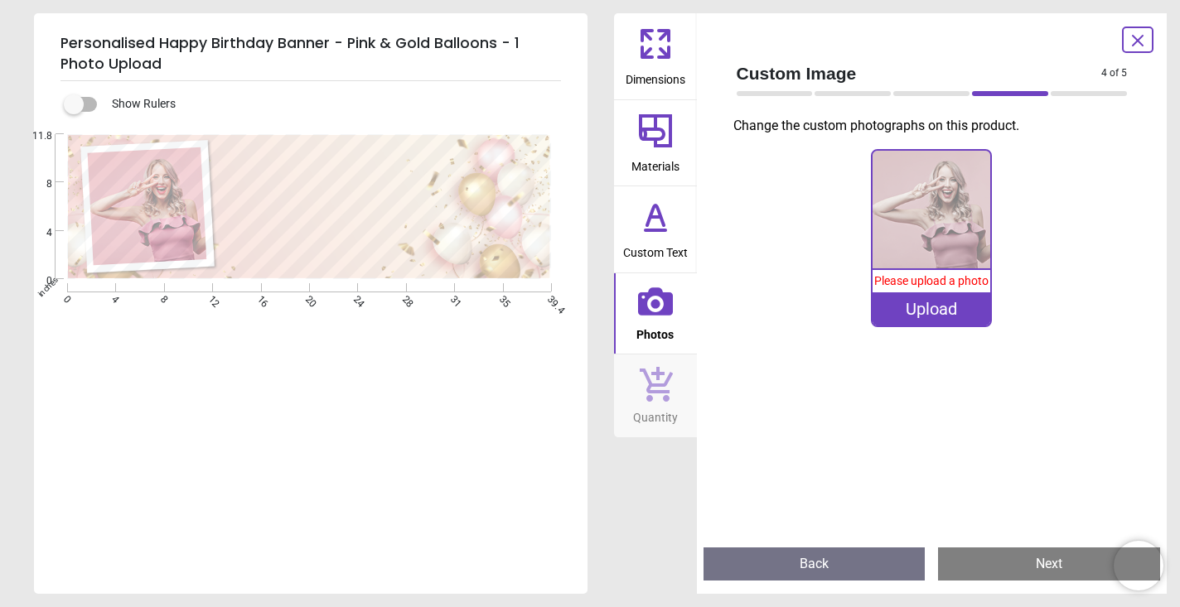
click at [942, 326] on div "Upload" at bounding box center [931, 308] width 118 height 33
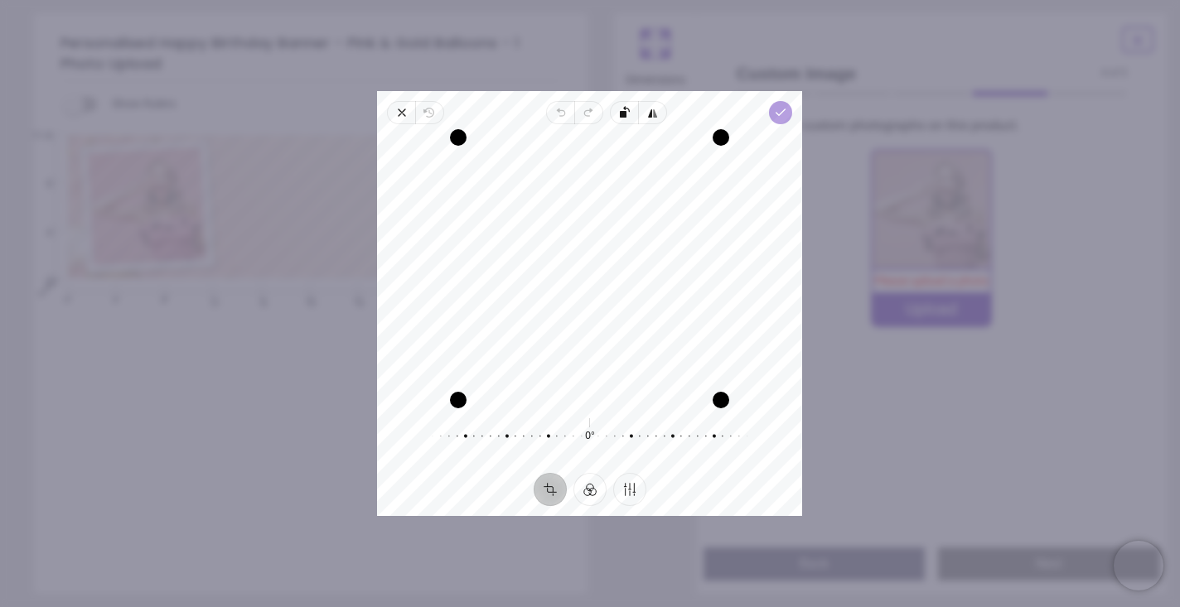
click at [777, 112] on icon "button" at bounding box center [781, 112] width 13 height 13
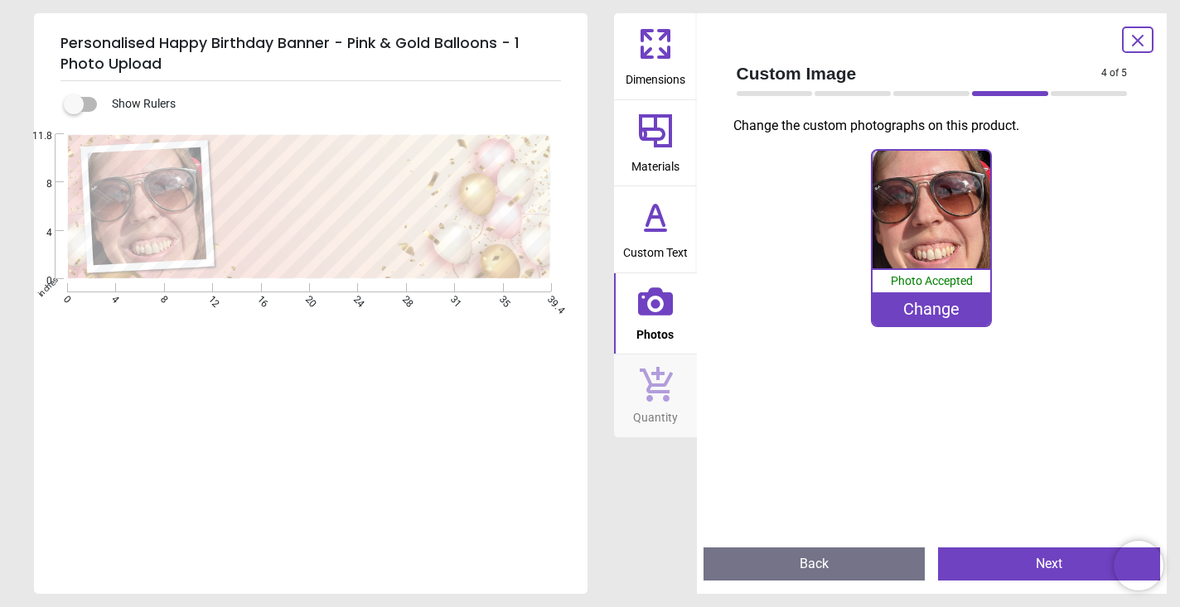
click at [997, 568] on button "Next" at bounding box center [1049, 564] width 222 height 33
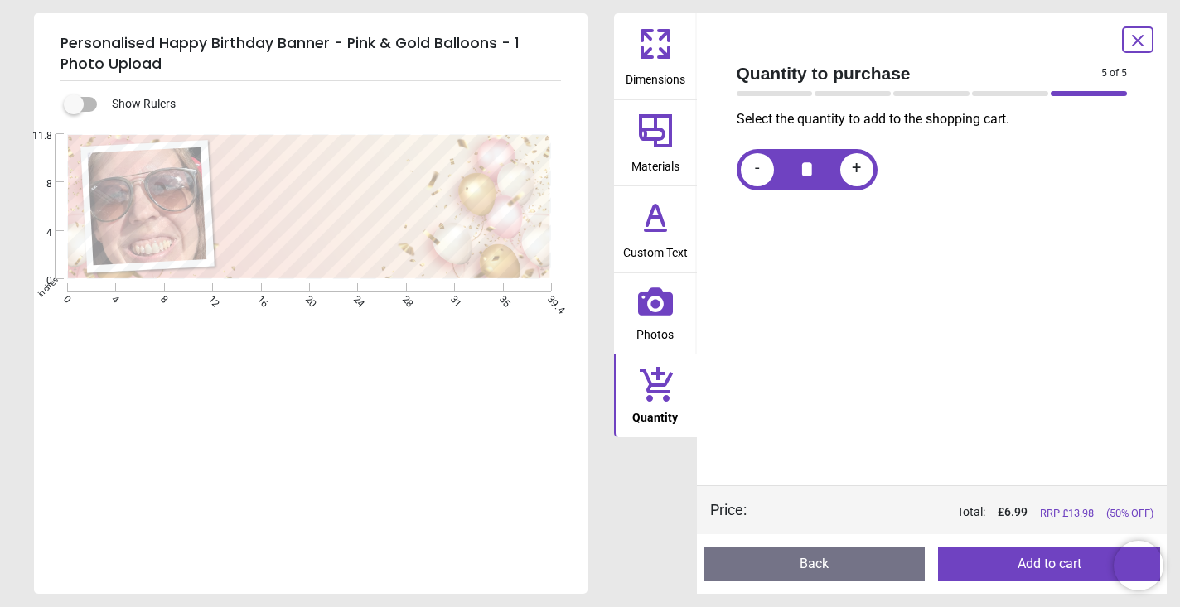
click at [1017, 566] on button "Add to cart" at bounding box center [1049, 564] width 222 height 33
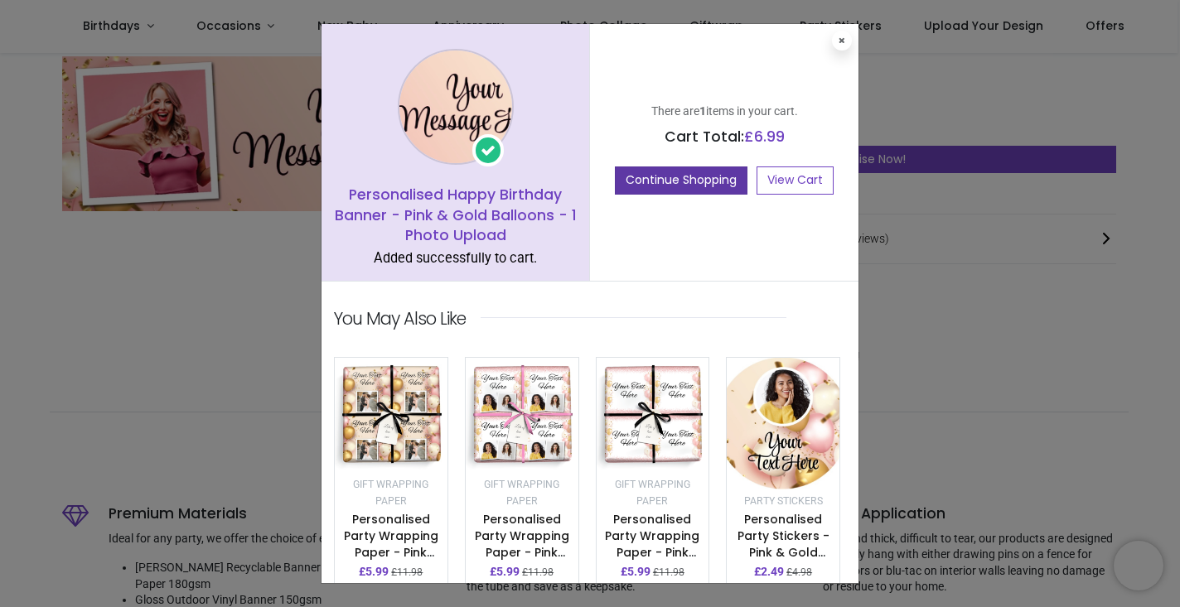
click at [653, 181] on button "Continue Shopping" at bounding box center [681, 181] width 133 height 28
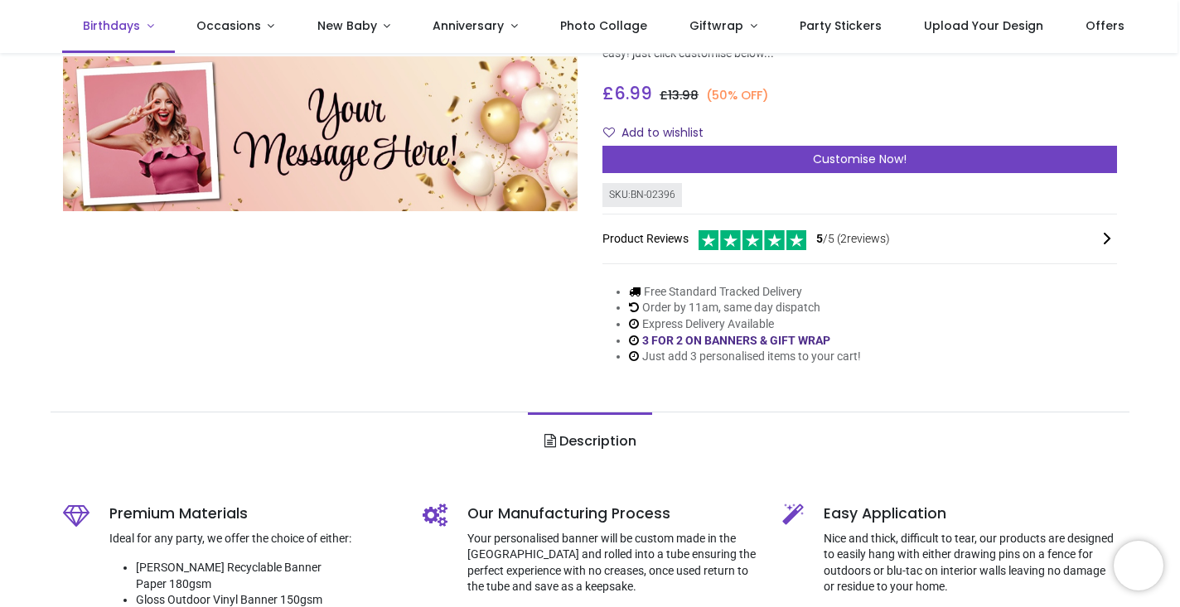
click at [103, 22] on span "Birthdays" at bounding box center [111, 25] width 57 height 17
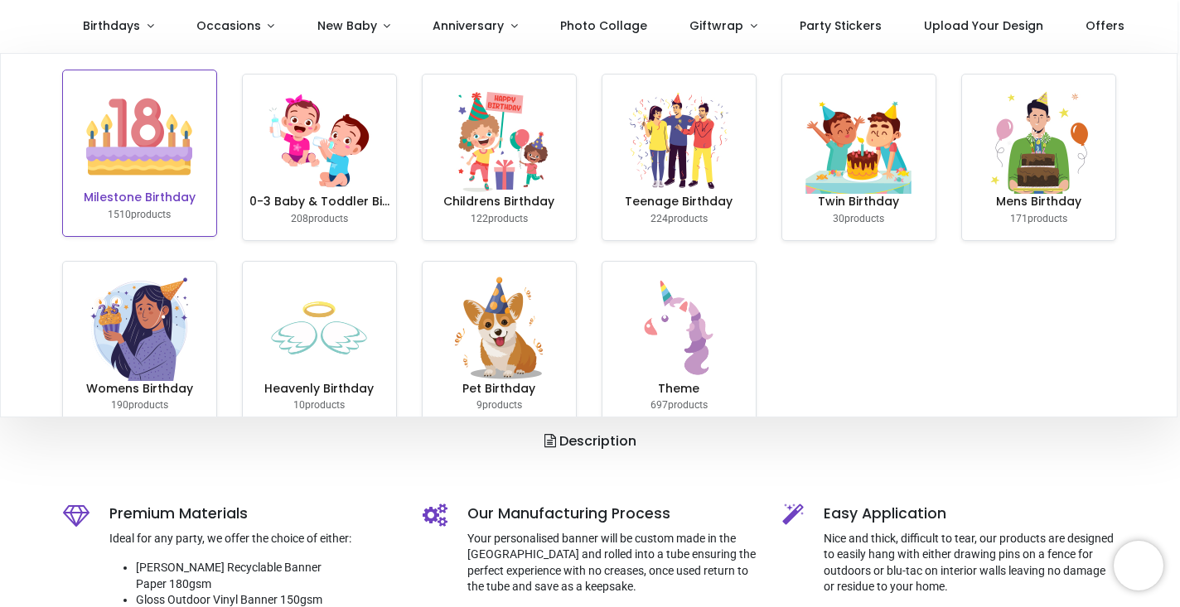
scroll to position [0, 0]
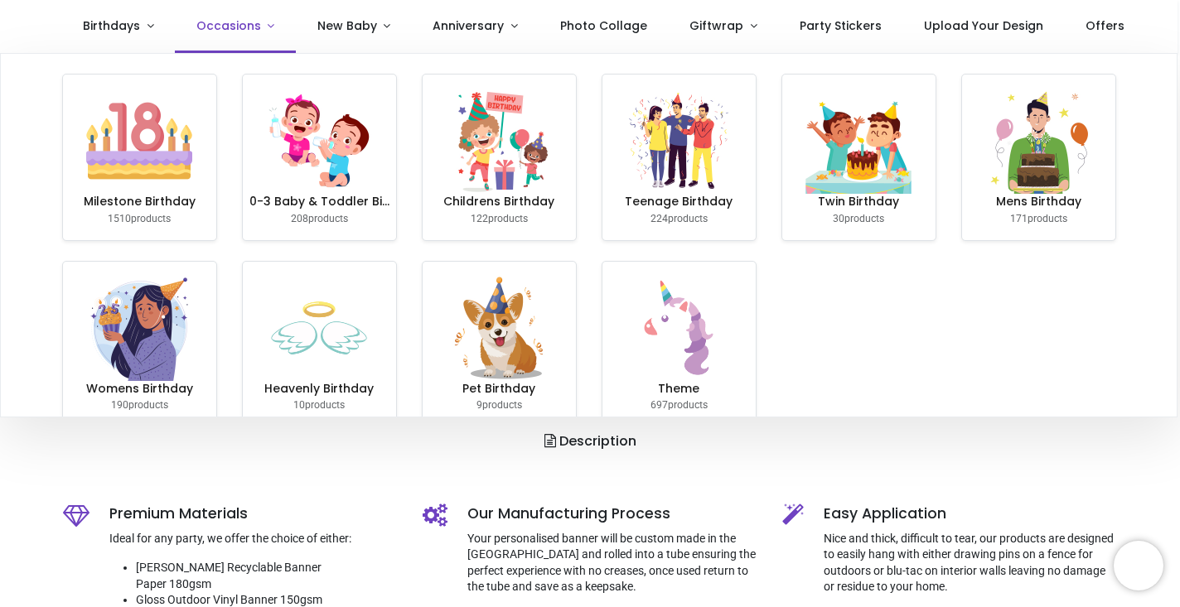
click at [207, 31] on span "Occasions" at bounding box center [228, 25] width 65 height 17
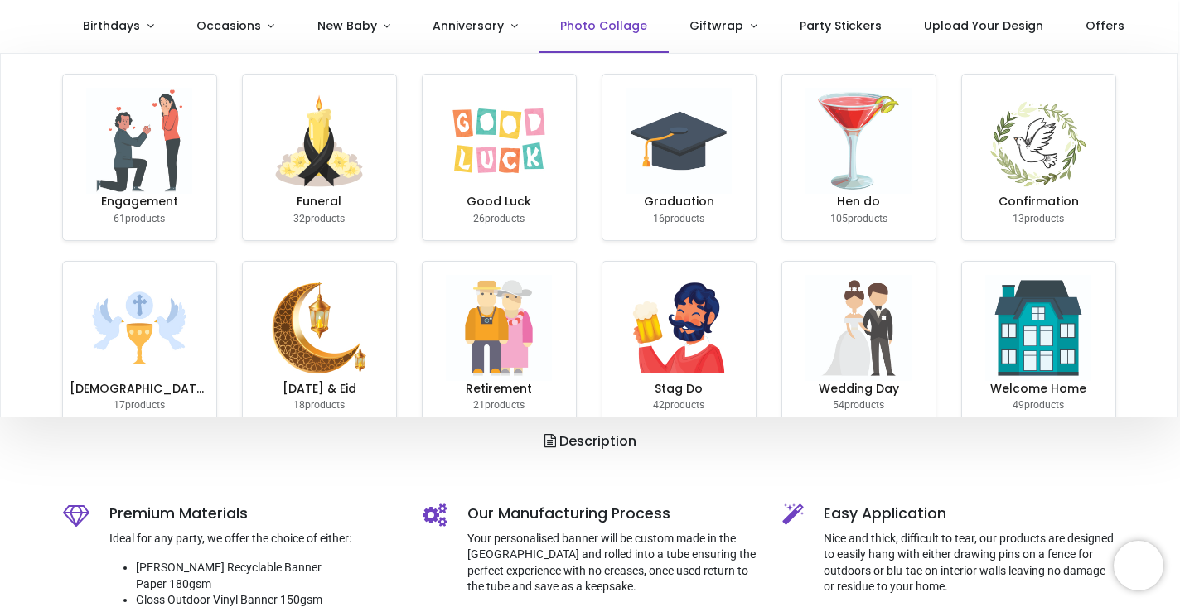
click at [592, 26] on span "Photo Collage" at bounding box center [603, 25] width 87 height 17
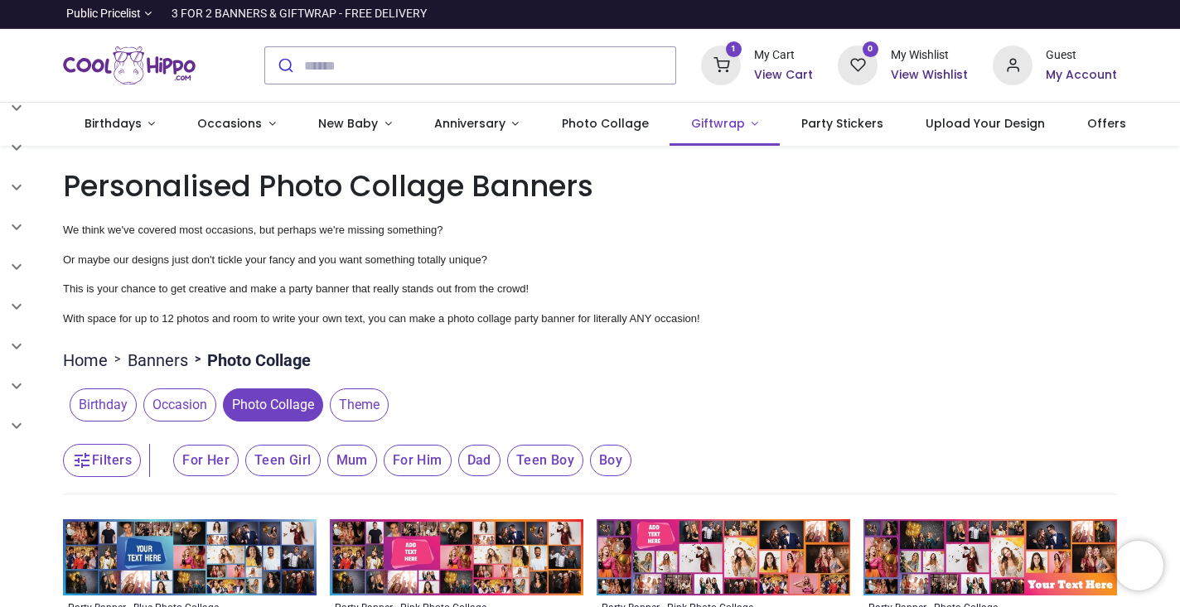
click at [692, 118] on span "Giftwrap" at bounding box center [718, 123] width 54 height 17
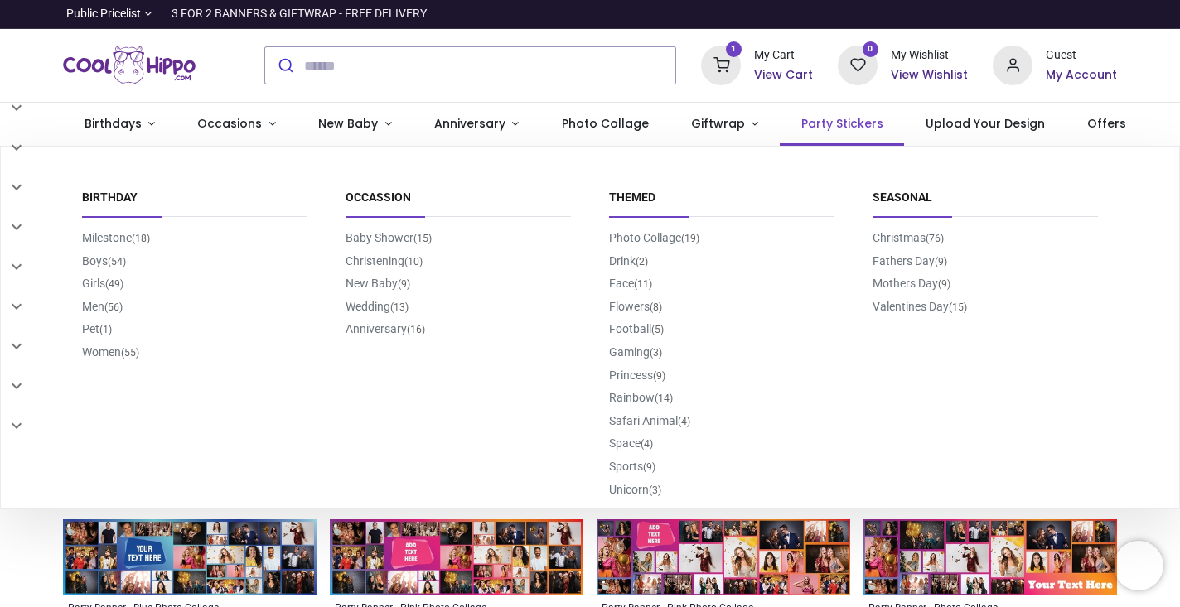
click at [811, 124] on span "Party Stickers" at bounding box center [842, 123] width 82 height 17
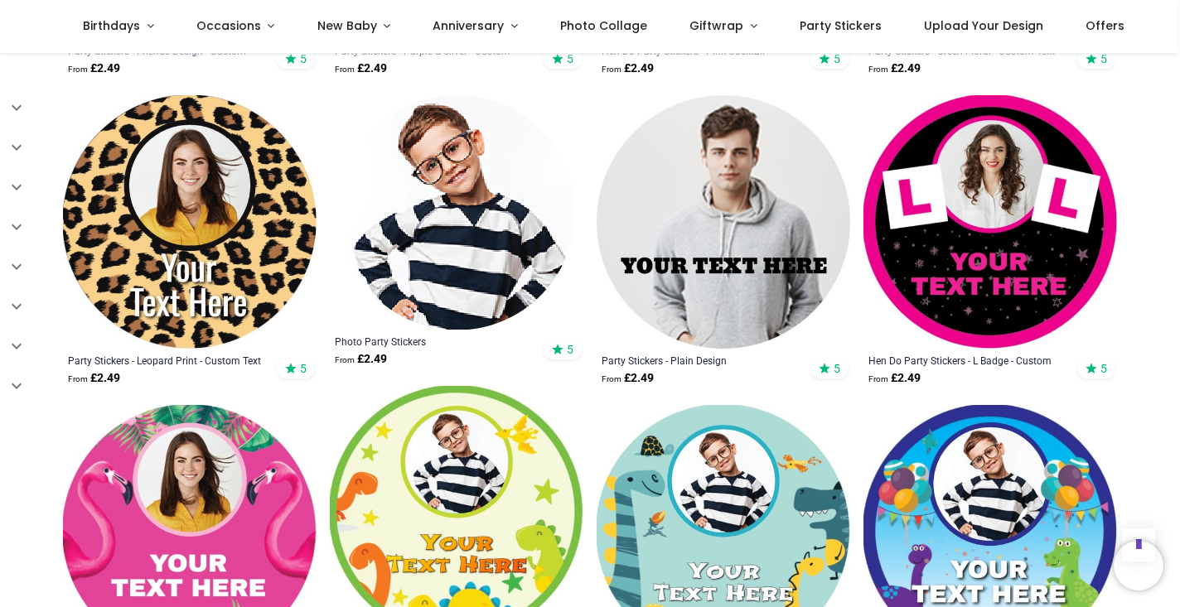
scroll to position [1186, 0]
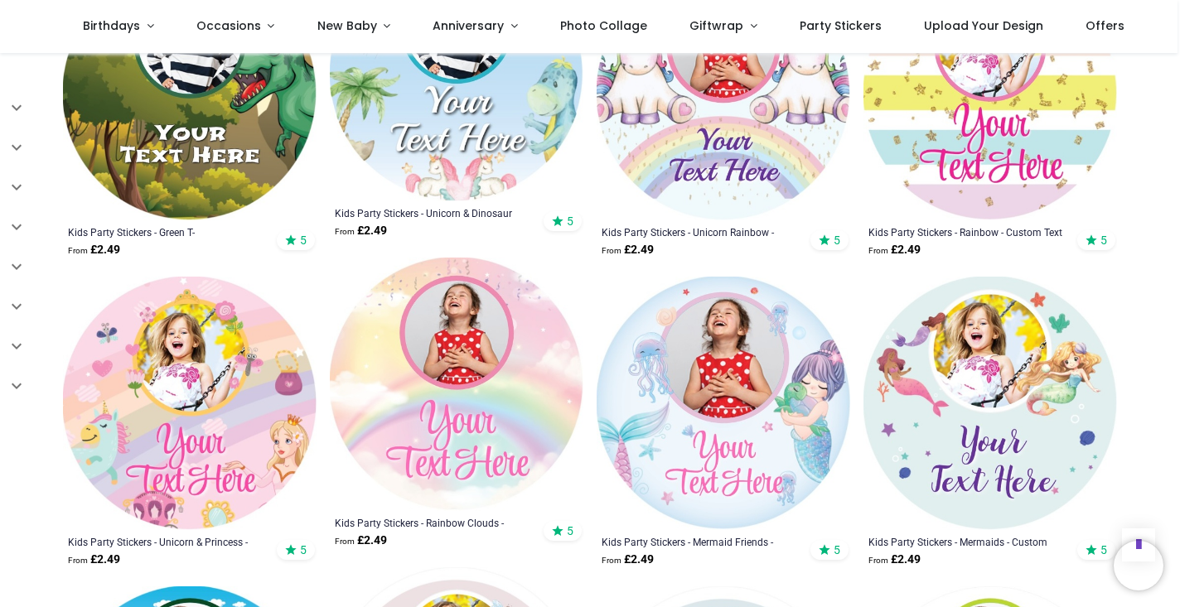
scroll to position [1936, 0]
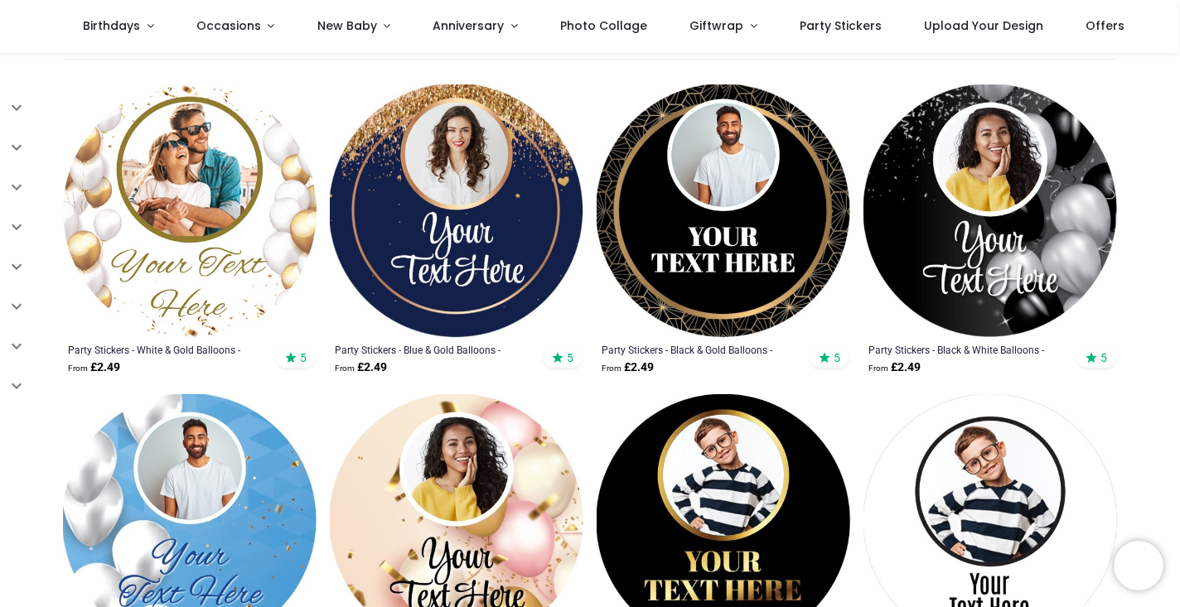
scroll to position [259, 0]
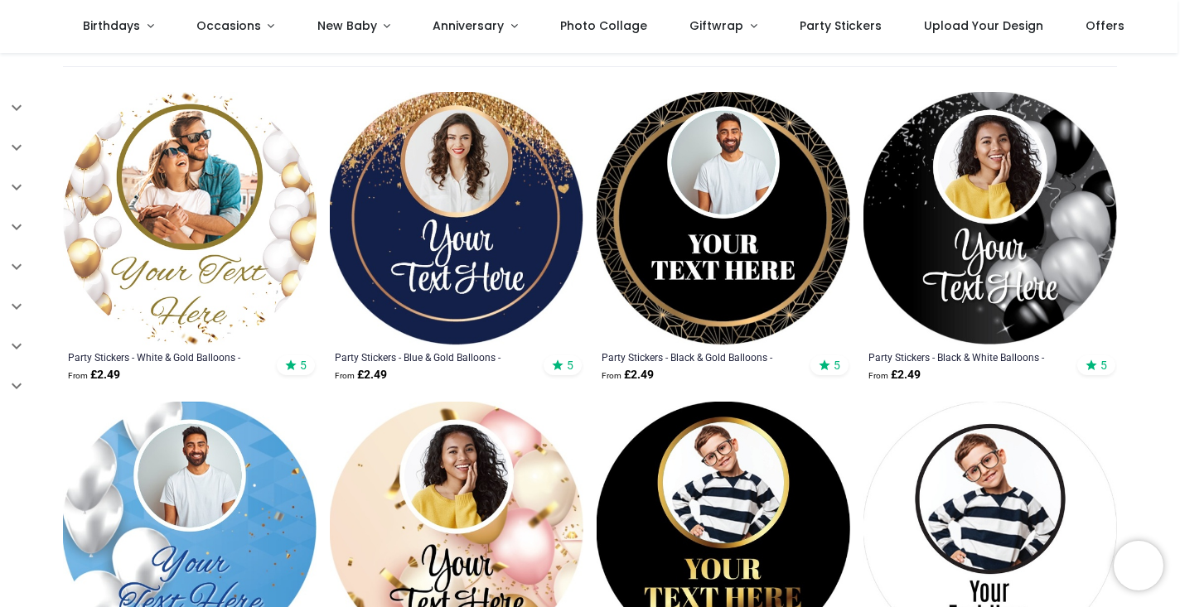
click at [238, 249] on img at bounding box center [190, 219] width 254 height 254
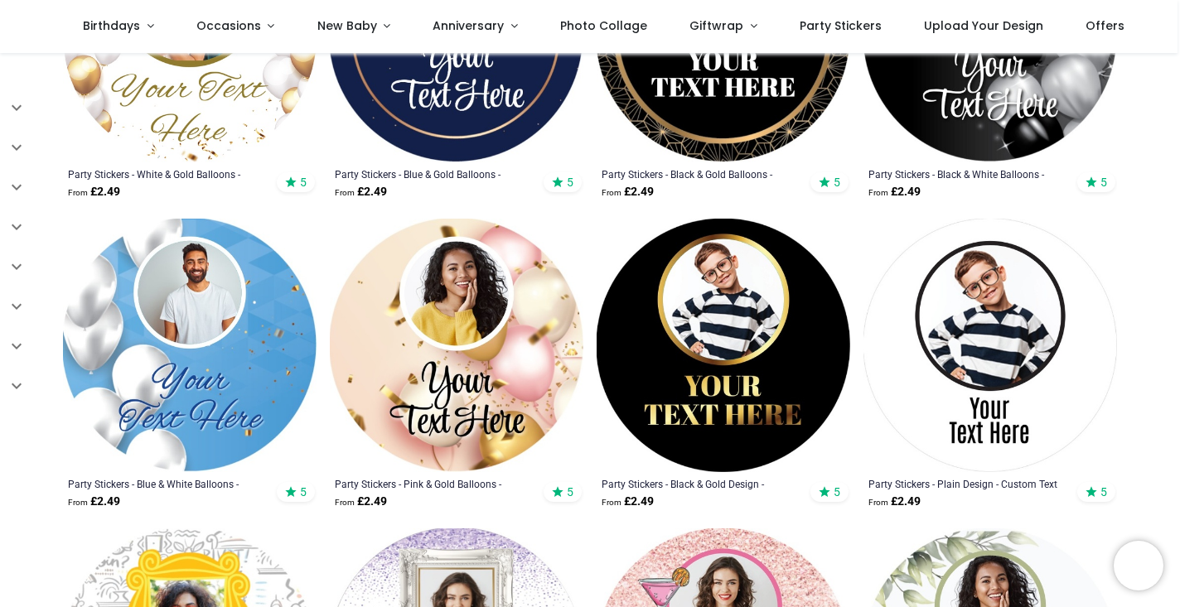
scroll to position [451, 0]
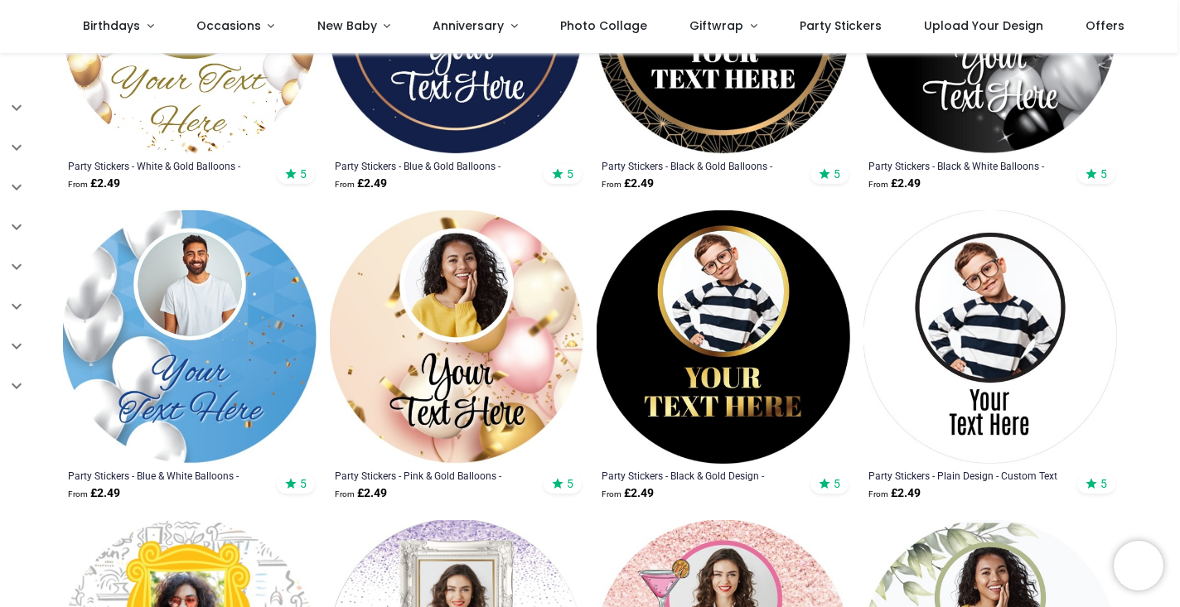
click at [478, 346] on img at bounding box center [457, 337] width 254 height 254
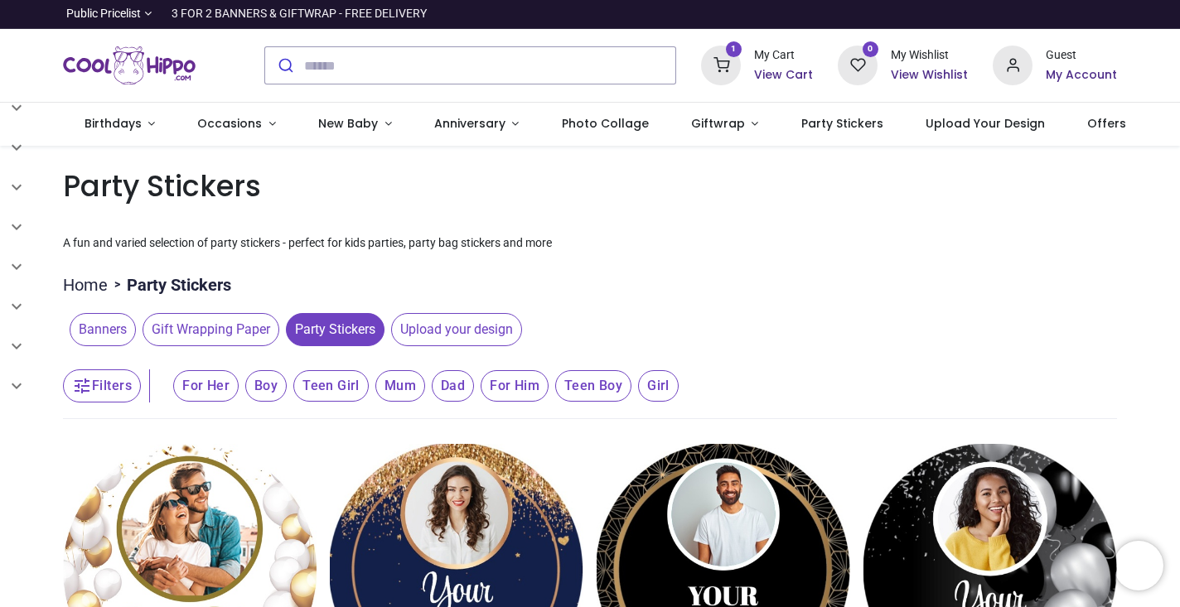
scroll to position [0, 0]
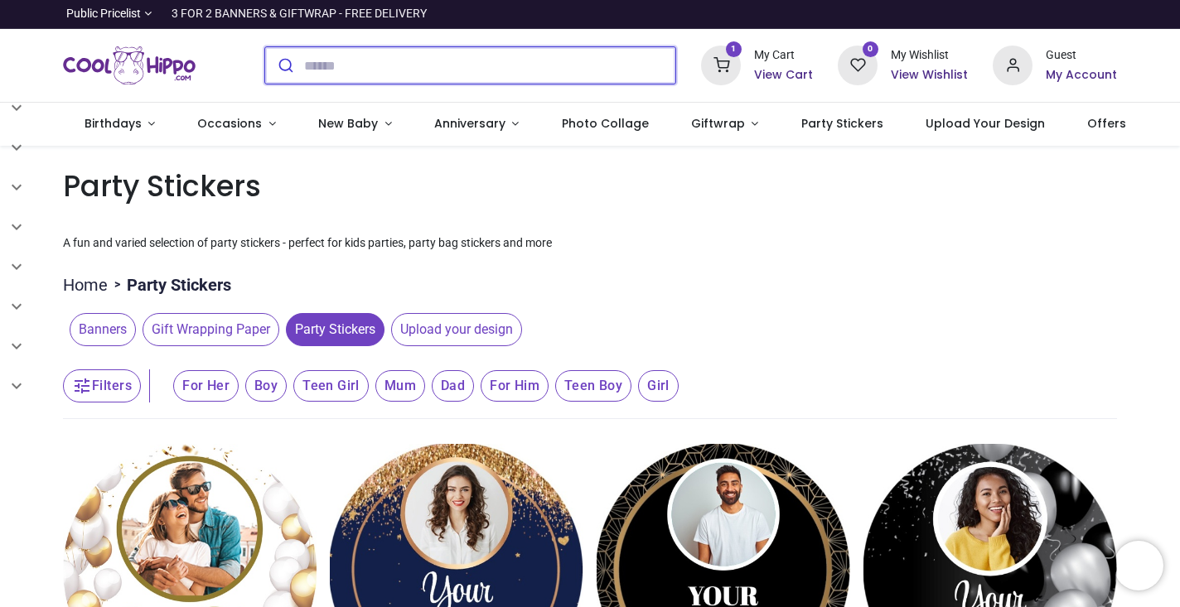
click at [349, 60] on input "search" at bounding box center [489, 65] width 371 height 36
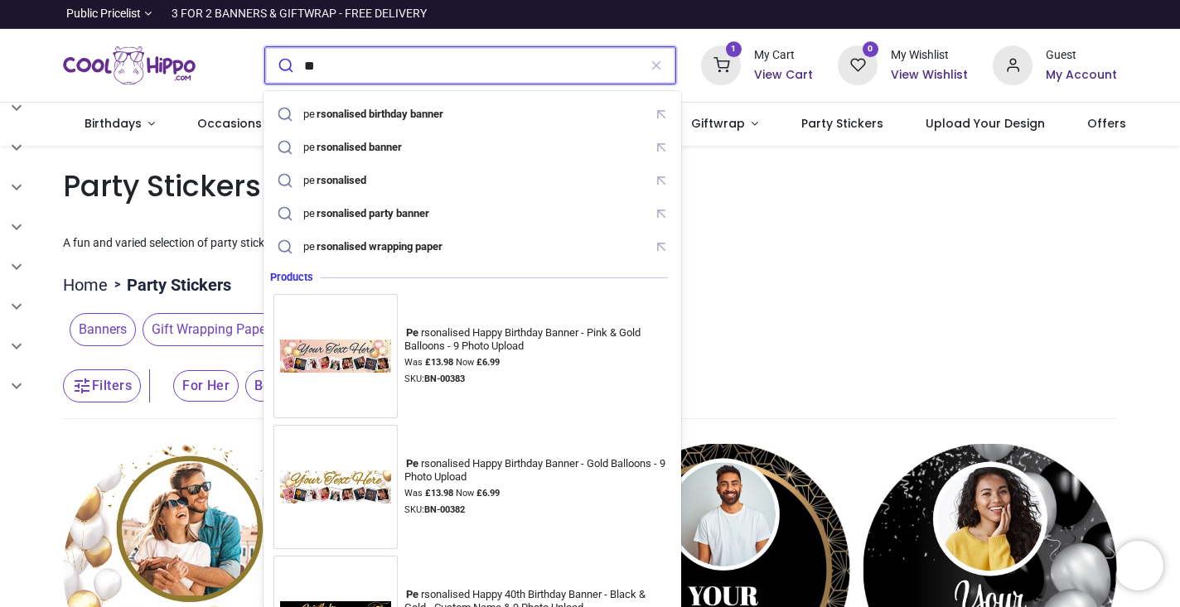
type input "*"
type input "*********"
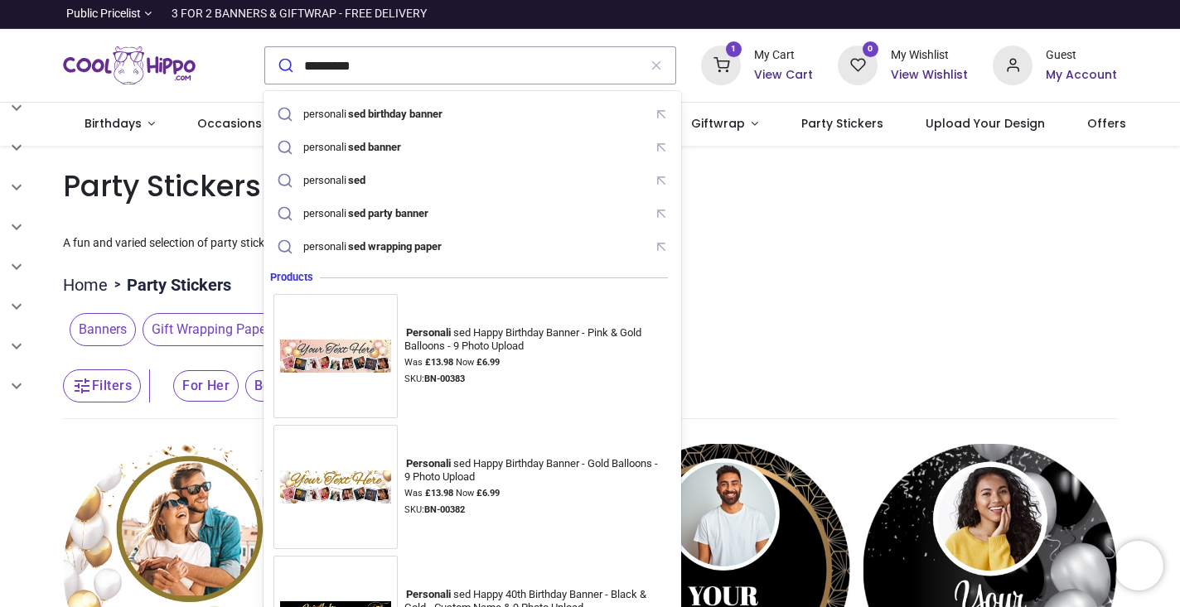
click at [795, 192] on h1 "Party Stickers" at bounding box center [590, 186] width 1054 height 41
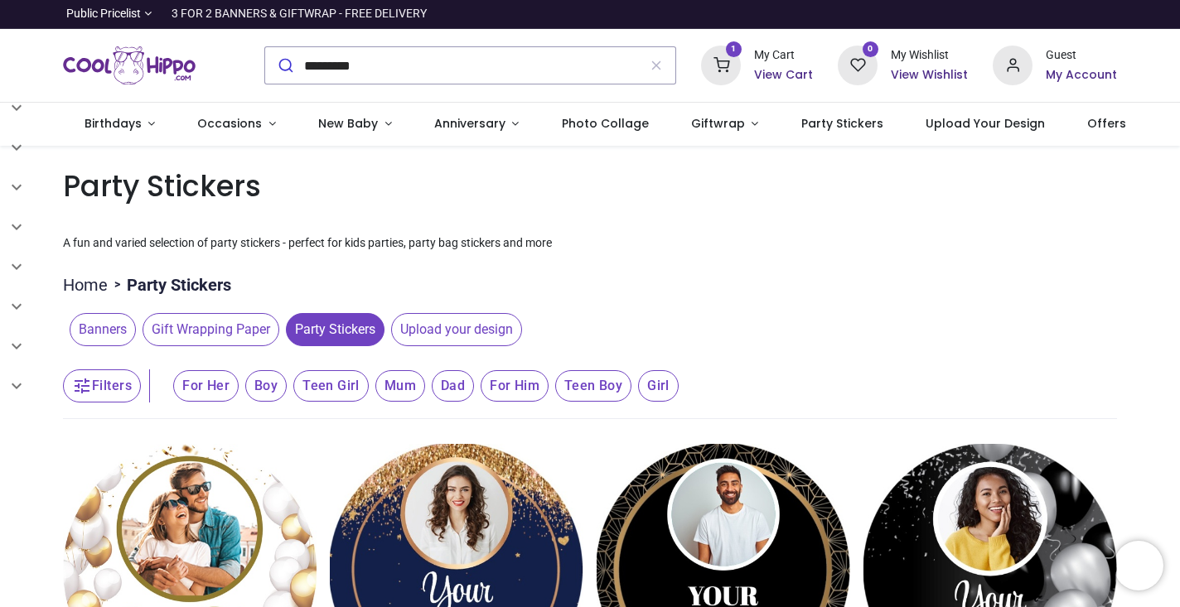
click at [740, 63] on icon at bounding box center [721, 66] width 40 height 40
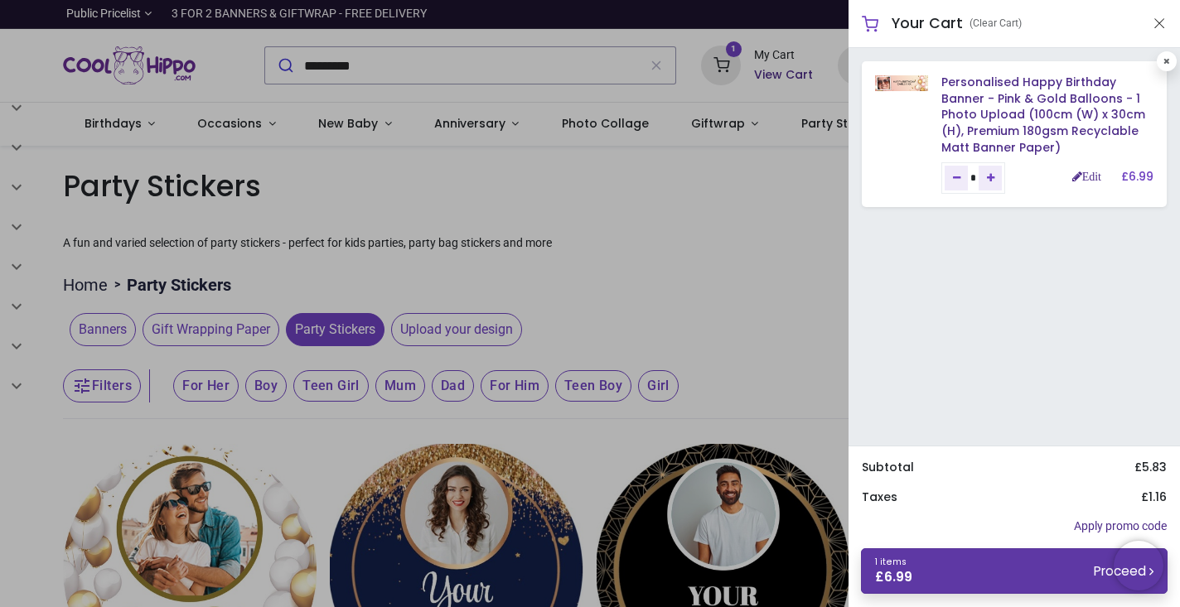
click at [1014, 562] on link "1 items £ 6.99 Proceed" at bounding box center [1014, 571] width 307 height 46
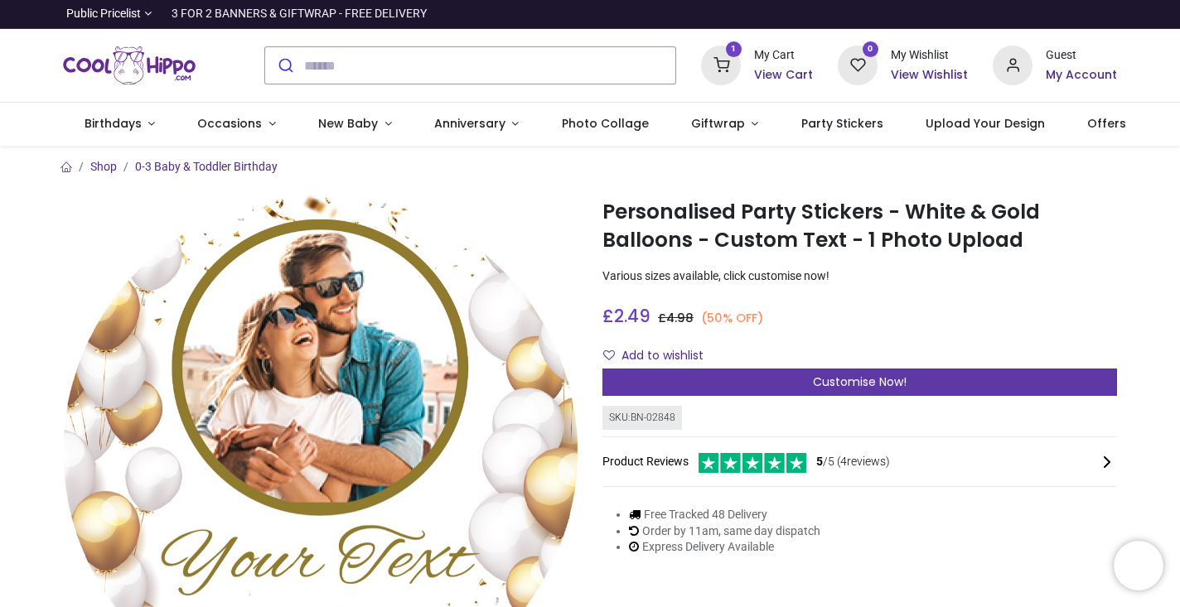
click at [861, 379] on span "Customise Now!" at bounding box center [860, 382] width 94 height 17
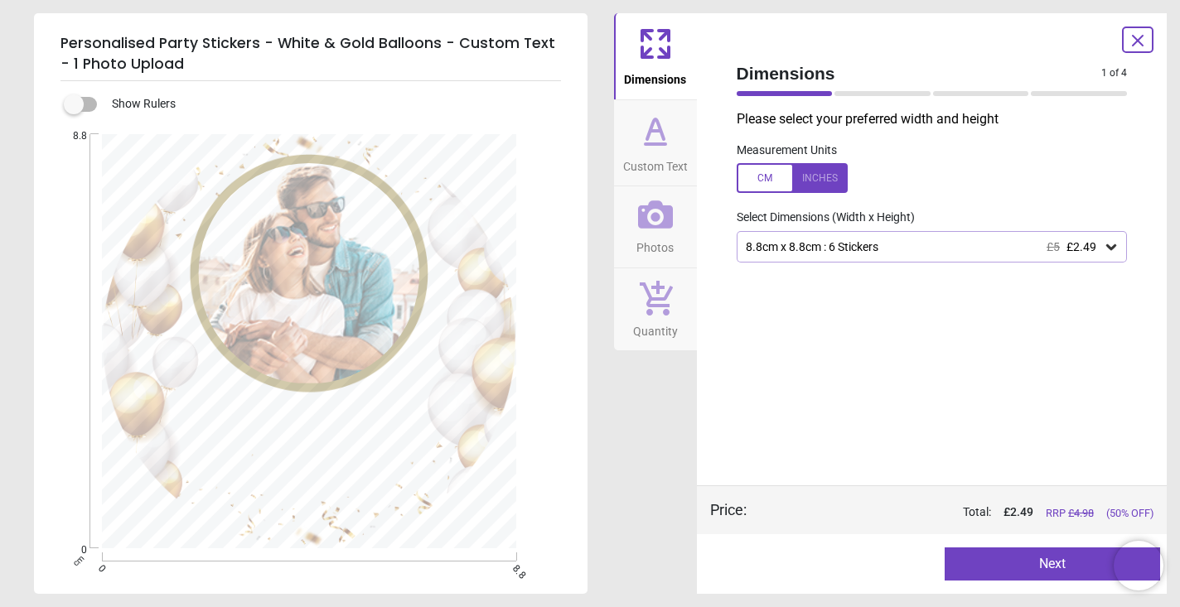
click at [810, 182] on div at bounding box center [792, 178] width 111 height 30
click at [1006, 557] on button "Next" at bounding box center [1051, 564] width 215 height 33
click at [1028, 562] on button "Next" at bounding box center [1051, 564] width 215 height 33
click at [966, 351] on div "Please select your preferred width and height Measurement Units Select Dimensio…" at bounding box center [932, 297] width 418 height 375
click at [950, 244] on div "3.5" x 3.5" (0ft 3" x 0ft 3") : 6 Stickers £5 £2.49" at bounding box center [924, 247] width 360 height 14
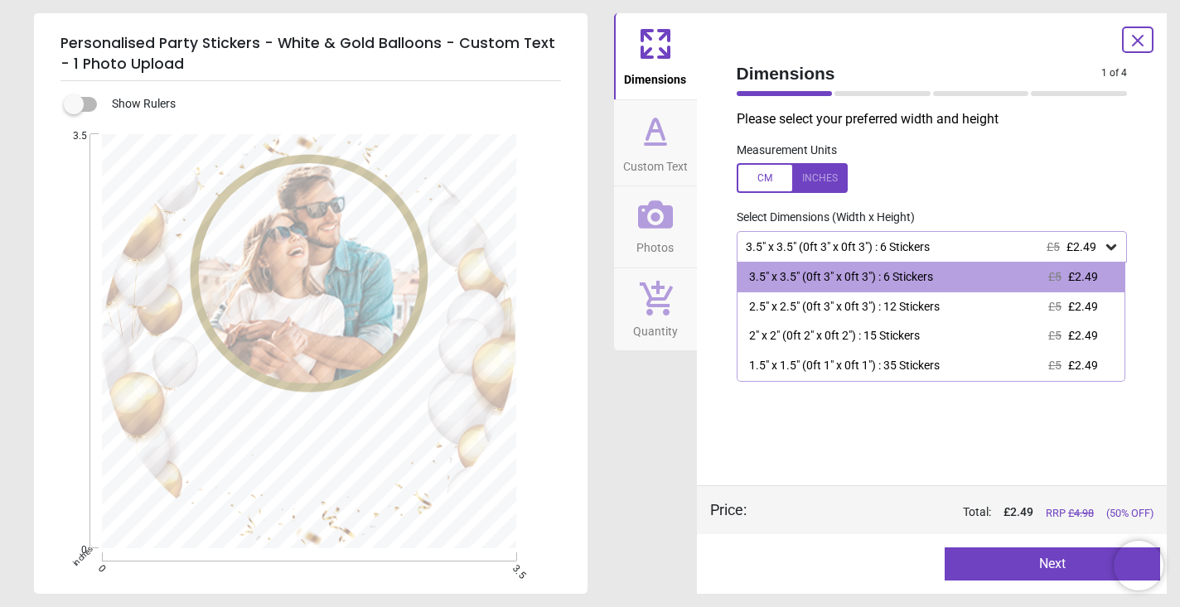
click at [939, 245] on div "3.5" x 3.5" (0ft 3" x 0ft 3") : 6 Stickers £5 £2.49" at bounding box center [924, 247] width 360 height 14
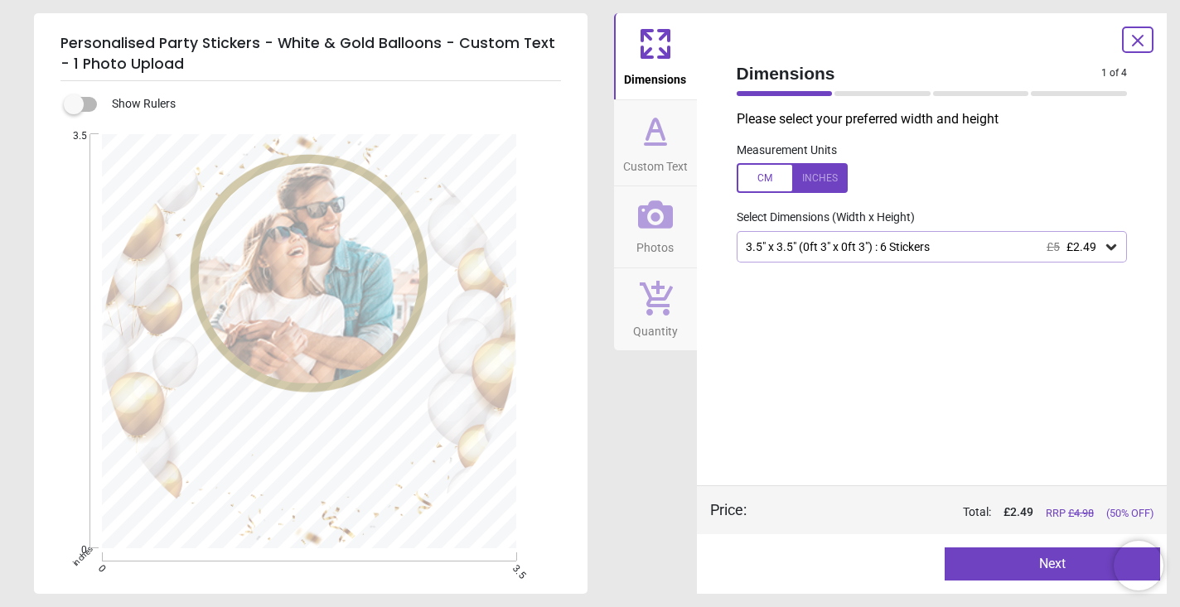
click at [1006, 583] on div "Preview Next Next" at bounding box center [932, 564] width 471 height 60
click at [998, 568] on button "Next" at bounding box center [1051, 564] width 215 height 33
click at [916, 451] on div "Please select your preferred width and height Measurement Units Select Dimensio…" at bounding box center [932, 297] width 418 height 375
click at [518, 388] on div "E" at bounding box center [309, 341] width 550 height 414
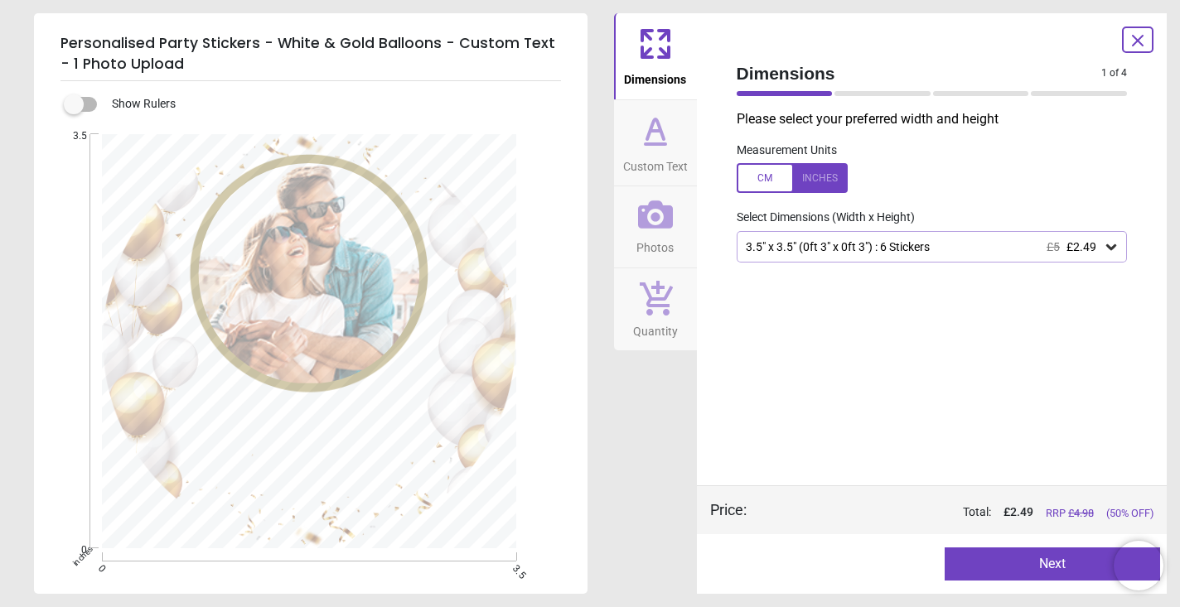
click at [775, 181] on div at bounding box center [792, 178] width 111 height 30
click at [1051, 560] on button "Next" at bounding box center [1051, 564] width 215 height 33
click at [1110, 242] on icon at bounding box center [1111, 247] width 17 height 17
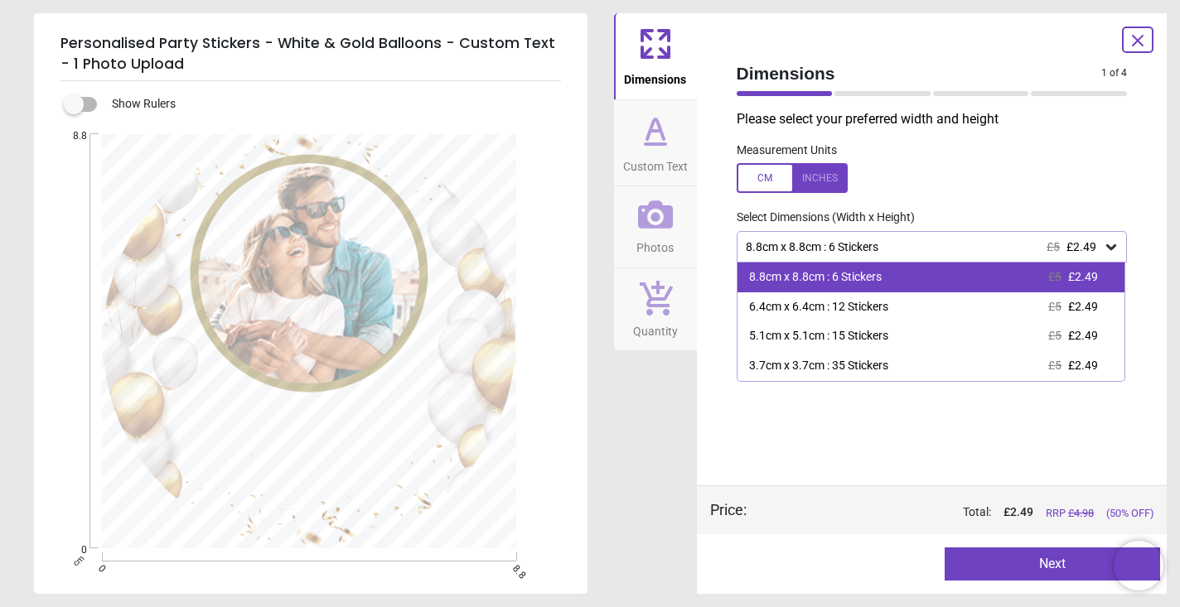
click at [1095, 271] on span "£2.49" at bounding box center [1083, 276] width 30 height 13
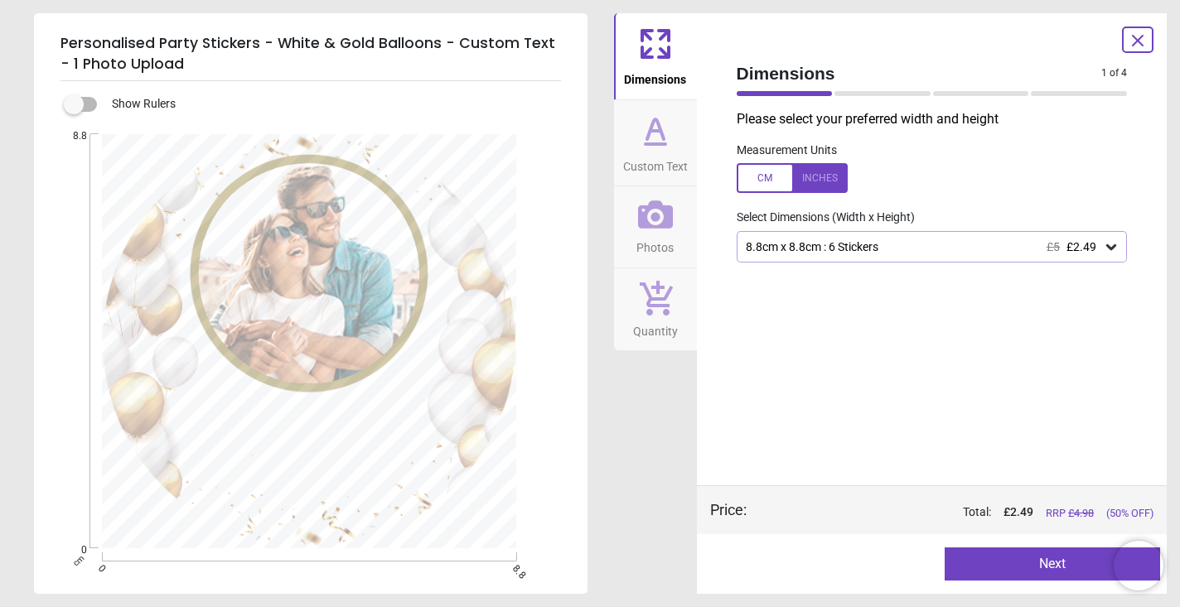
click at [1056, 558] on button "Next" at bounding box center [1051, 564] width 215 height 33
click at [1127, 41] on div at bounding box center [1137, 40] width 31 height 27
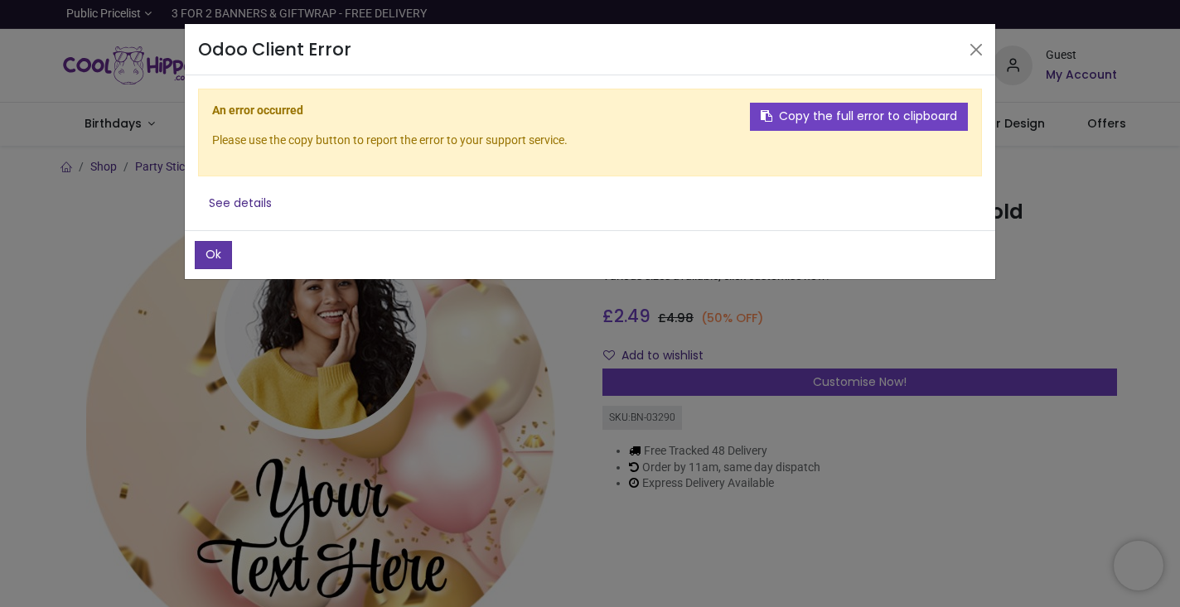
click at [218, 256] on button "Ok" at bounding box center [213, 255] width 37 height 28
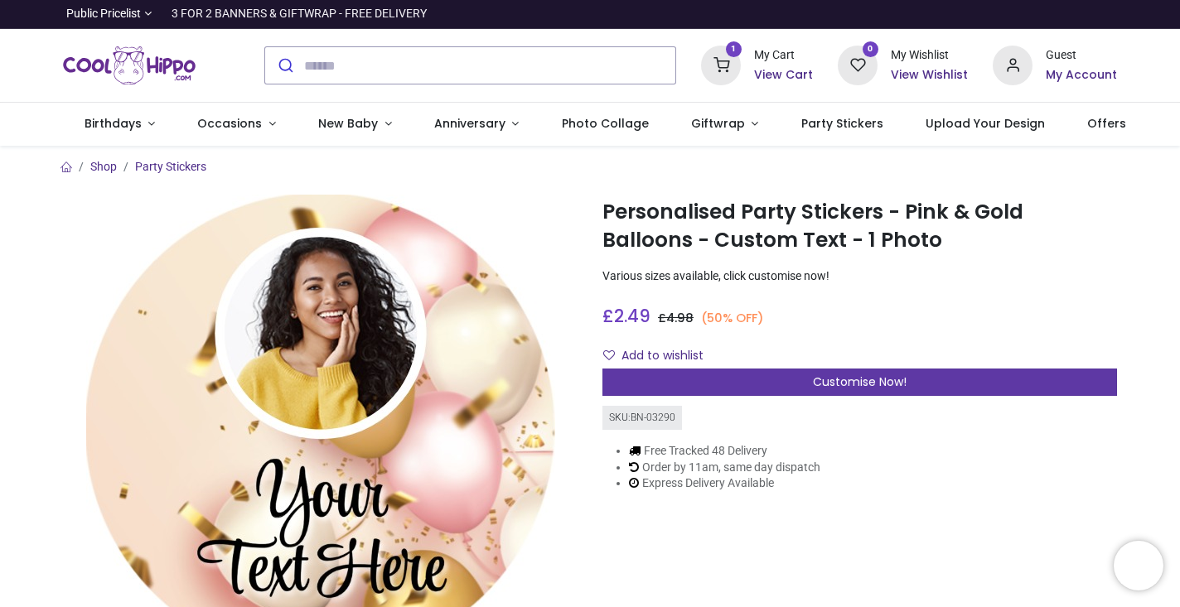
click at [777, 389] on div "Customise Now!" at bounding box center [859, 383] width 514 height 28
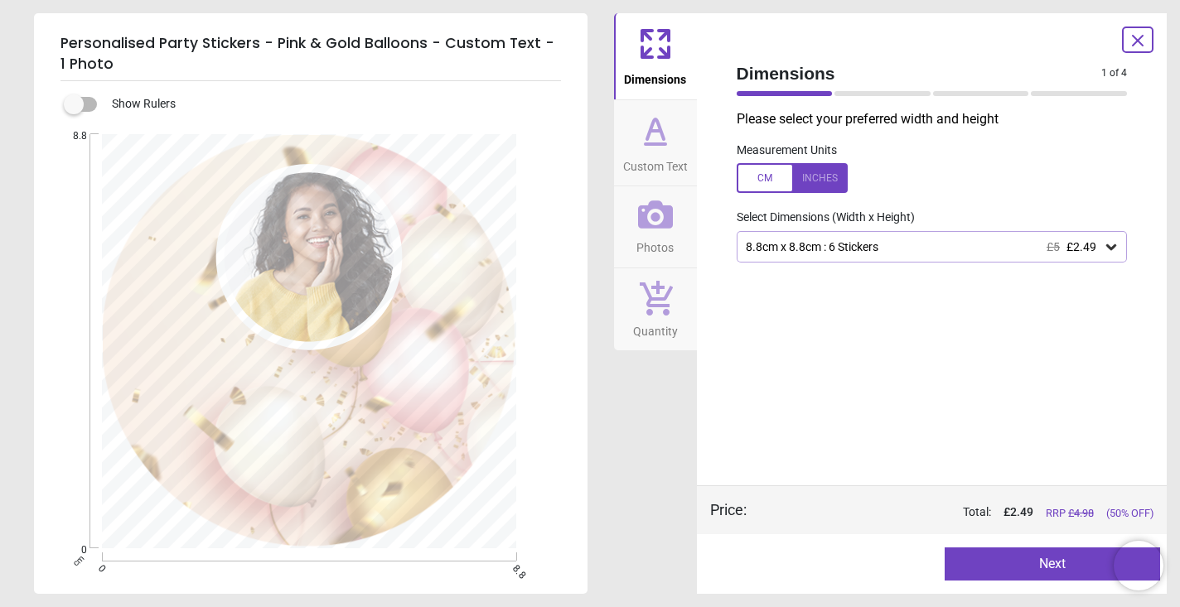
click at [1064, 562] on button "Next" at bounding box center [1051, 564] width 215 height 33
click at [1055, 563] on button "Next" at bounding box center [1051, 564] width 215 height 33
click at [802, 176] on div at bounding box center [792, 178] width 111 height 30
click at [1017, 567] on button "Next" at bounding box center [1051, 564] width 215 height 33
click at [1050, 562] on button "Next" at bounding box center [1051, 564] width 215 height 33
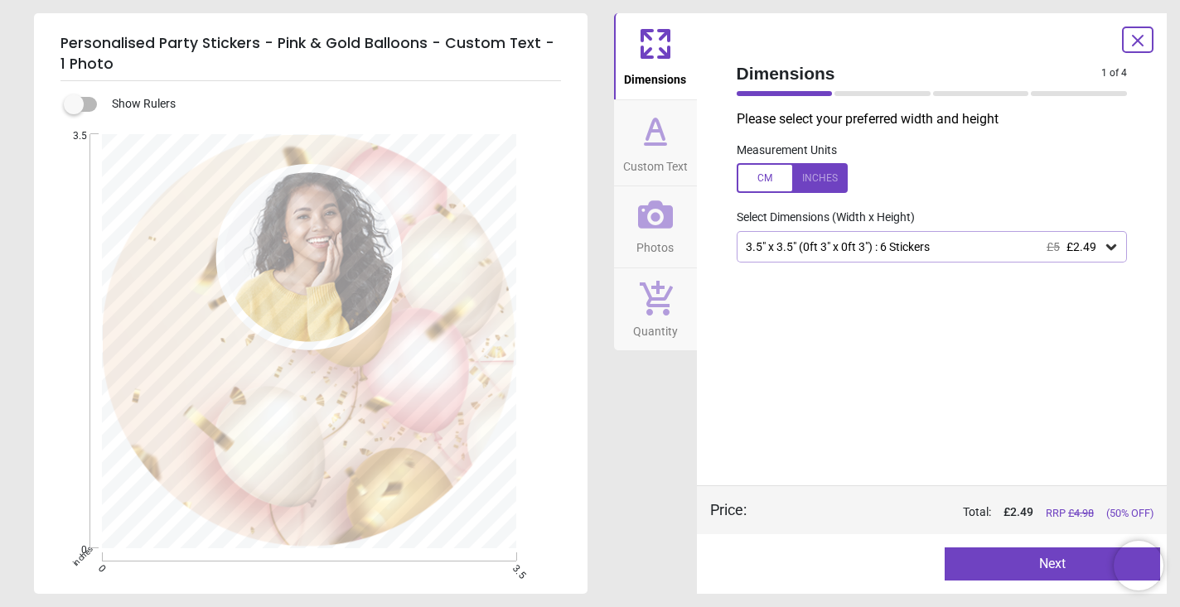
click at [1050, 562] on button "Next" at bounding box center [1051, 564] width 215 height 33
drag, startPoint x: 106, startPoint y: 105, endPoint x: 78, endPoint y: 104, distance: 28.2
click at [74, 104] on label at bounding box center [74, 104] width 0 height 0
drag, startPoint x: 77, startPoint y: 99, endPoint x: 115, endPoint y: 104, distance: 38.3
click at [115, 104] on div "Show Rulers" at bounding box center [331, 104] width 514 height 20
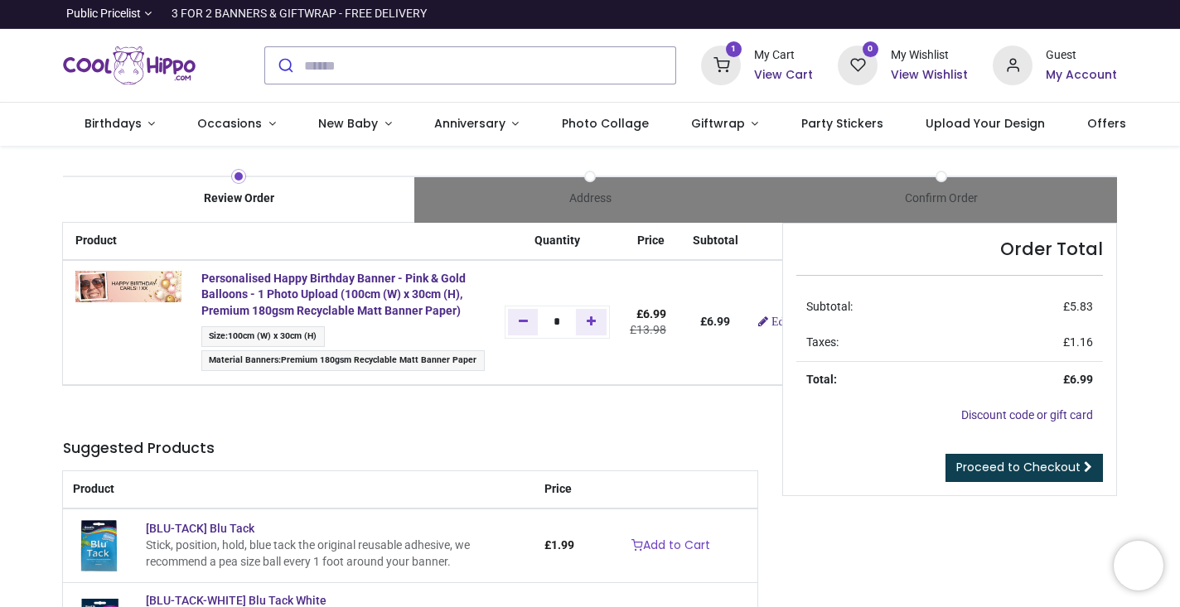
click at [1022, 467] on span "Proceed to Checkout" at bounding box center [1018, 467] width 124 height 17
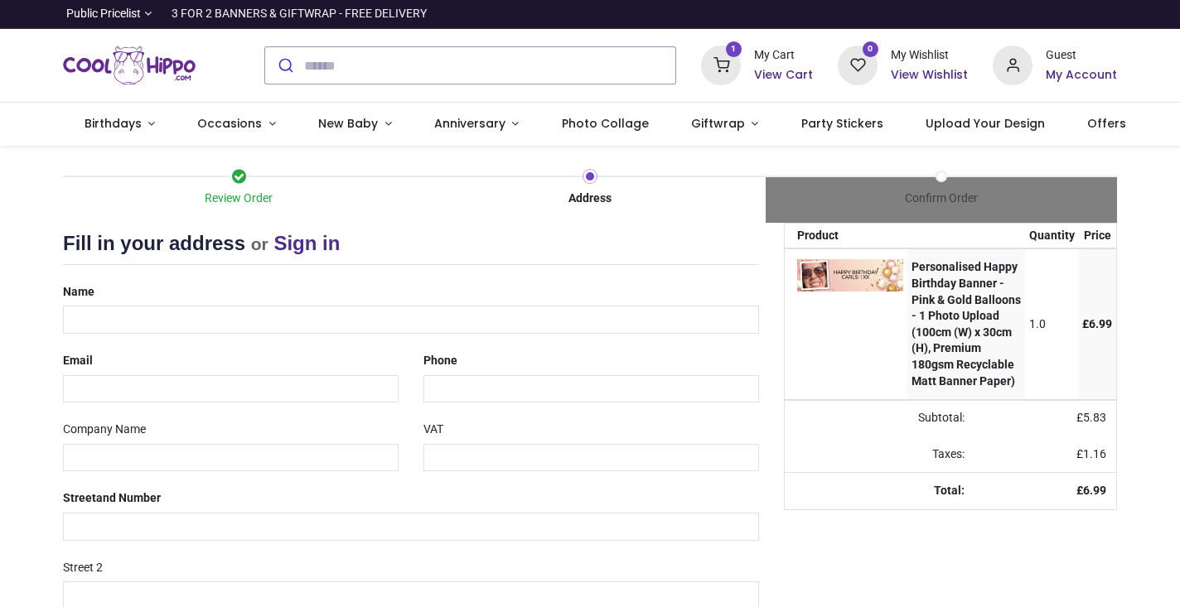
select select "***"
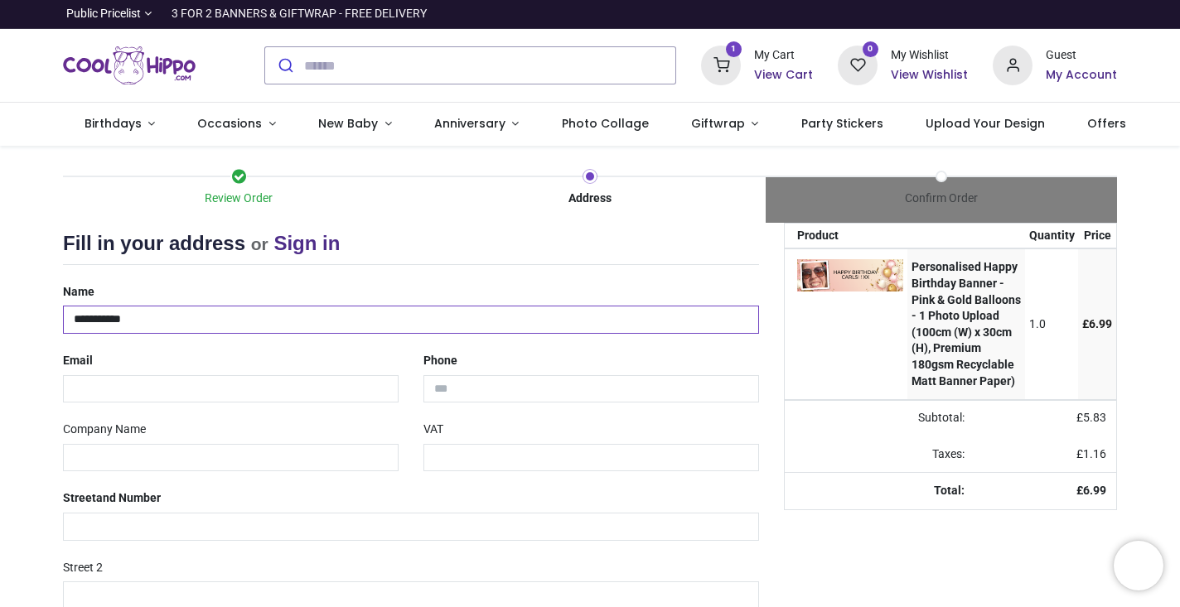
type input "**********"
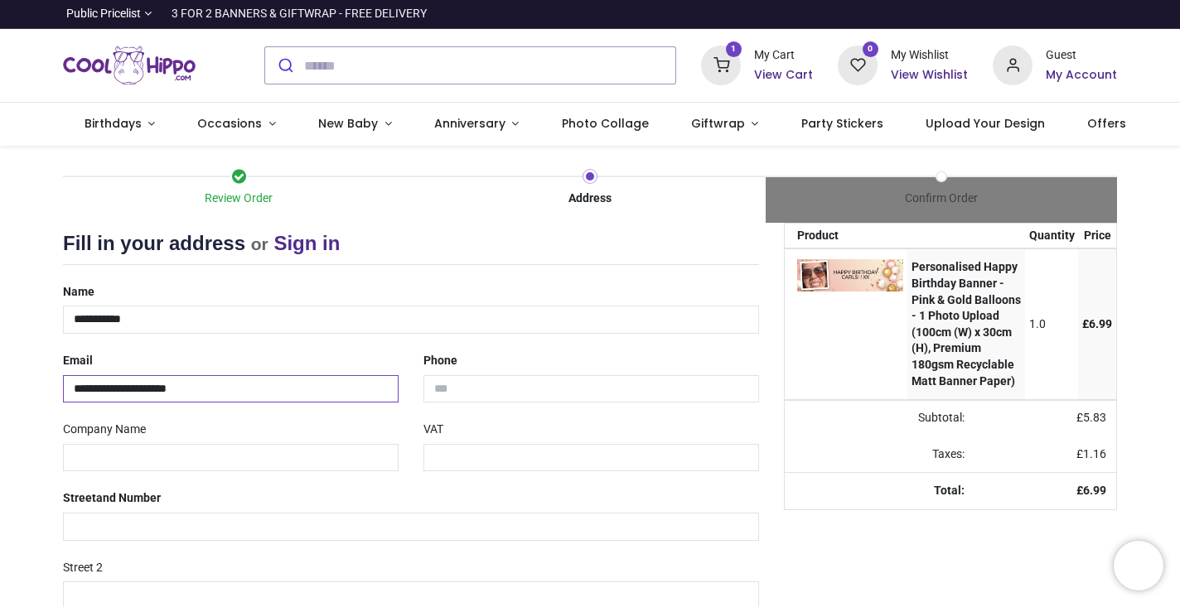
type input "**********"
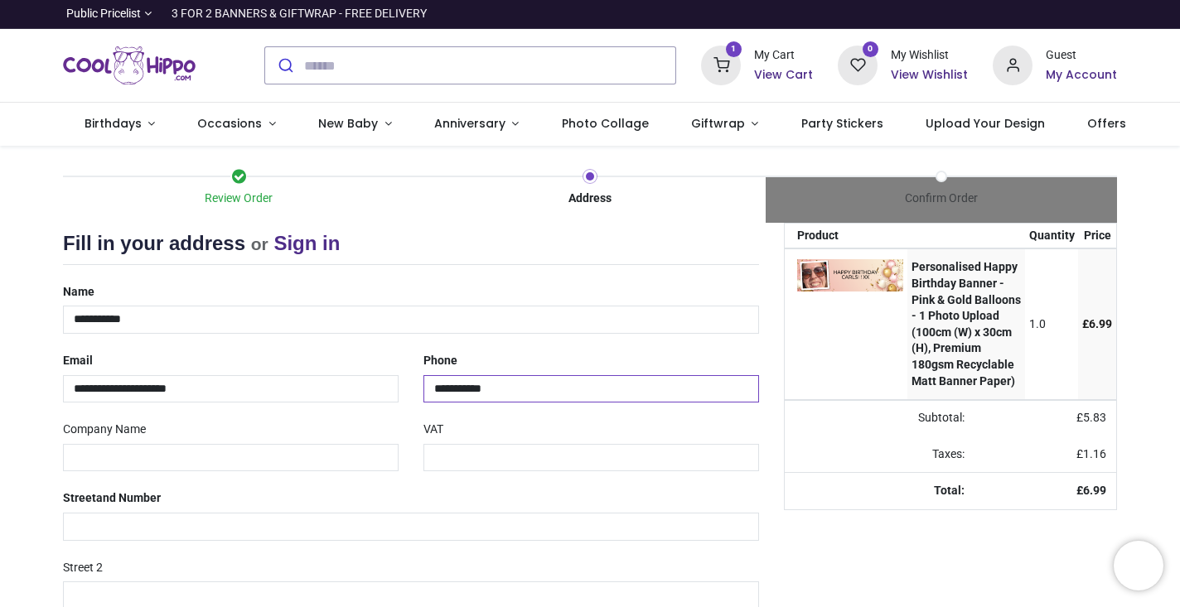
type input "**********"
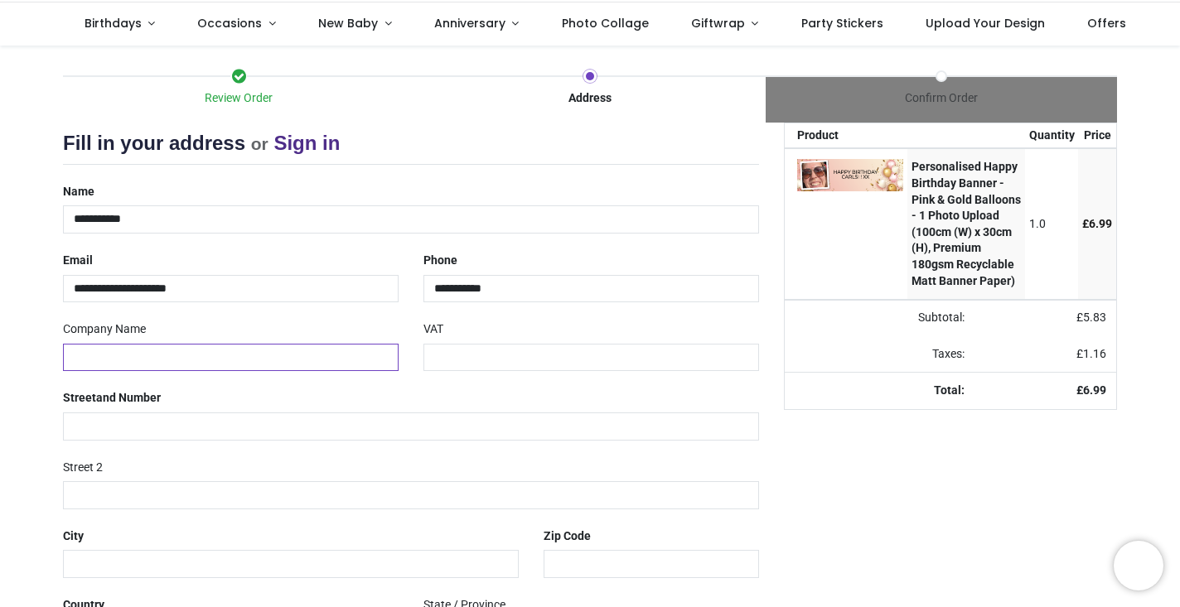
scroll to position [114, 0]
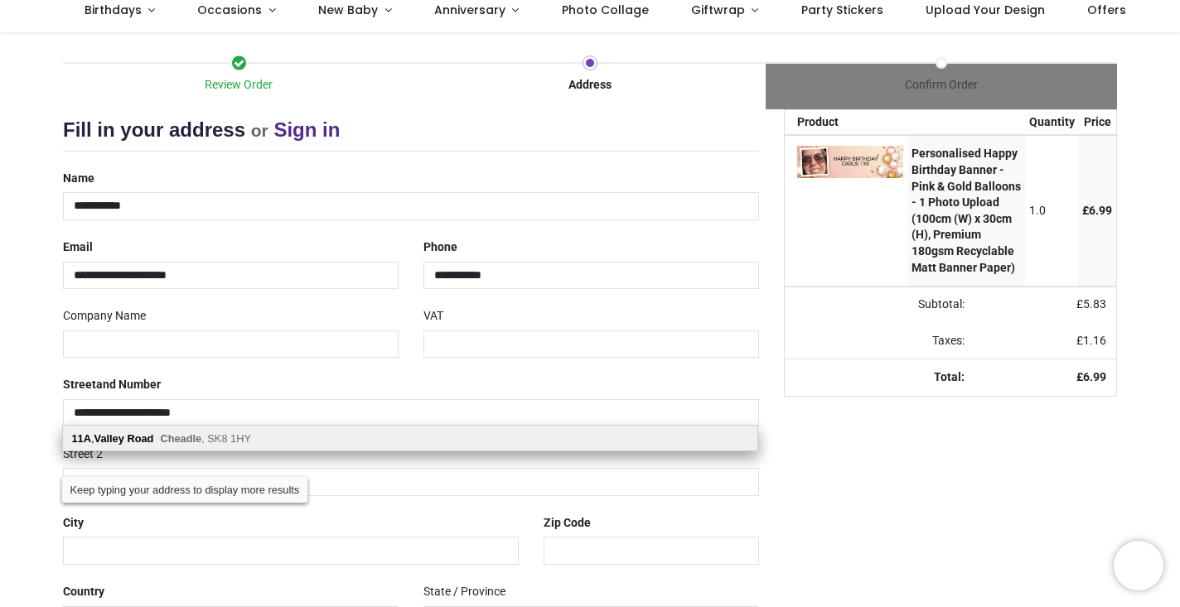
click at [250, 446] on div "11A , Valley Road Cheadle , SK8 1HY" at bounding box center [410, 438] width 694 height 25
type input "**********"
type input "*******"
select select "***"
type input "*******"
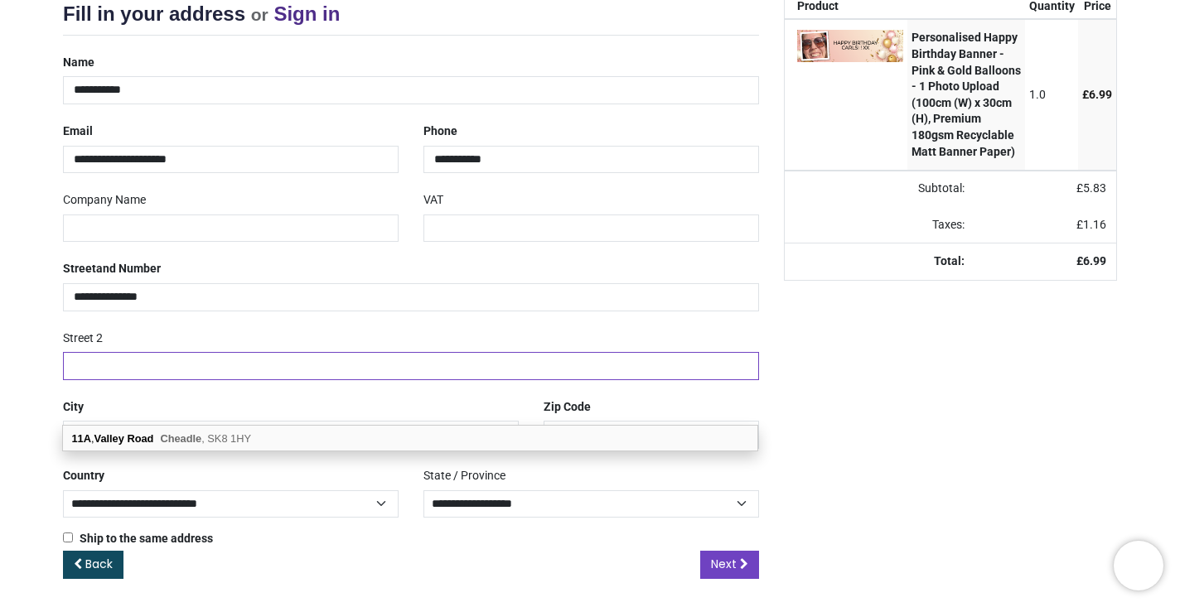
scroll to position [229, 0]
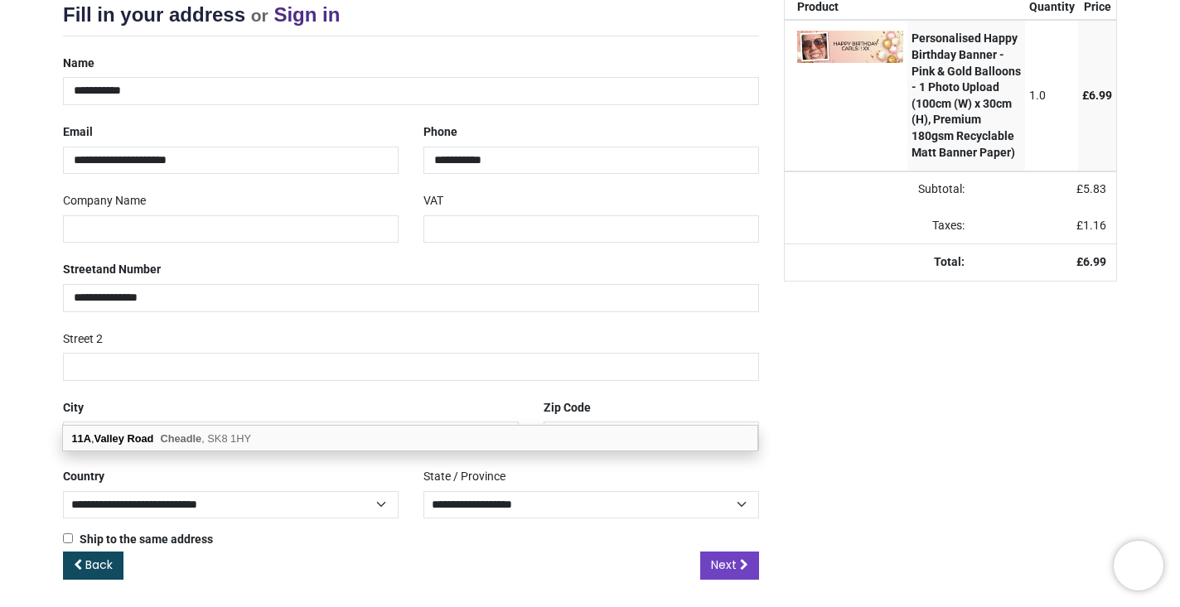
click at [809, 413] on div "Your order: £ 6.99 Product Quantity Price Personalised Happy Birthday Banner - …" at bounding box center [950, 300] width 358 height 612
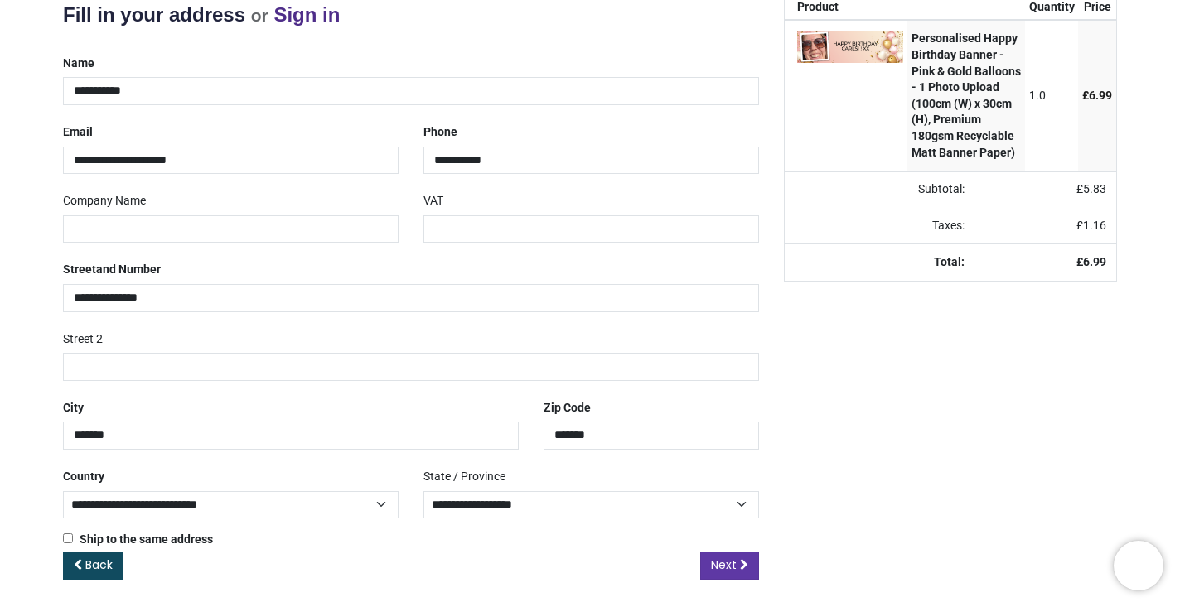
click at [734, 557] on span "Next" at bounding box center [724, 565] width 26 height 17
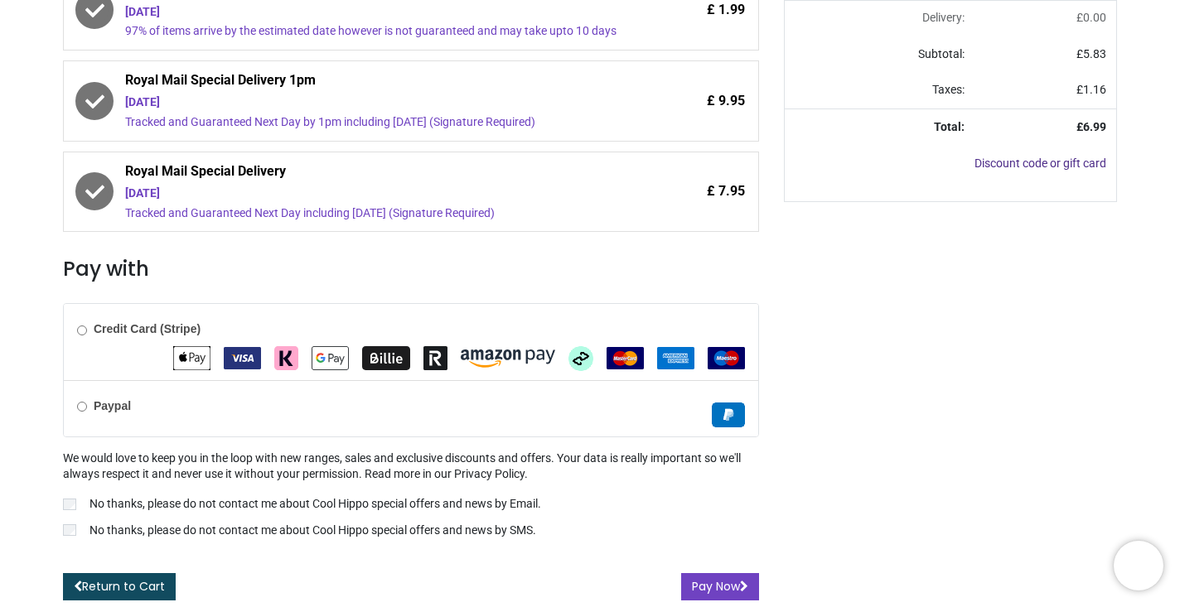
scroll to position [422, 0]
click at [716, 586] on button "Pay Now" at bounding box center [720, 587] width 78 height 28
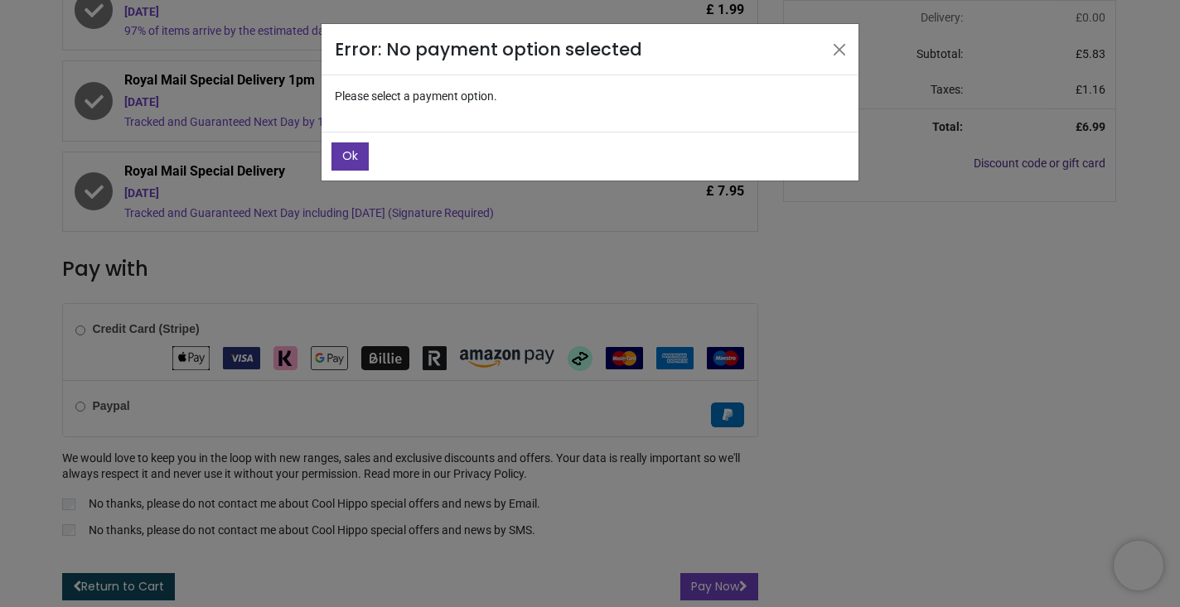
click at [350, 155] on span "Ok" at bounding box center [350, 155] width 16 height 17
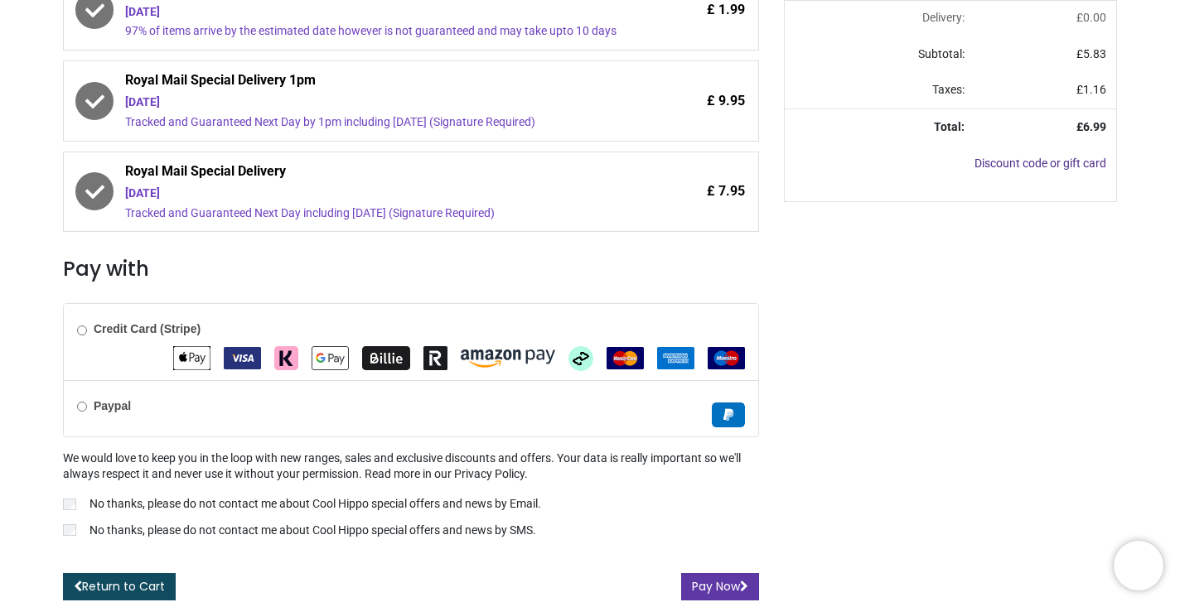
click at [709, 582] on button "Pay Now" at bounding box center [720, 587] width 78 height 28
